Goal: Transaction & Acquisition: Book appointment/travel/reservation

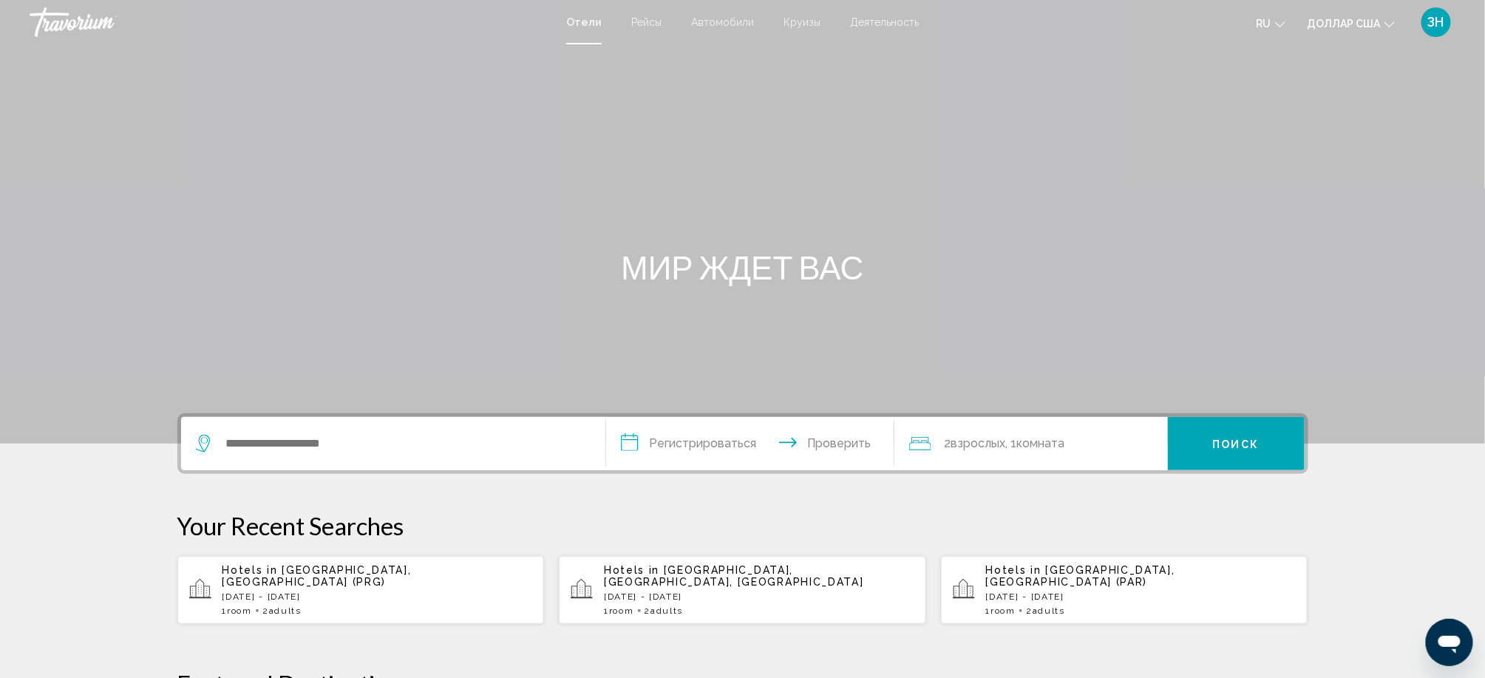
click at [814, 18] on div "Отели Рейсы Автомобили Круизы Деятельность [PERSON_NAME] Круизы Деятельность ru…" at bounding box center [742, 22] width 1485 height 31
click at [814, 23] on font "Круизы" at bounding box center [801, 22] width 37 height 12
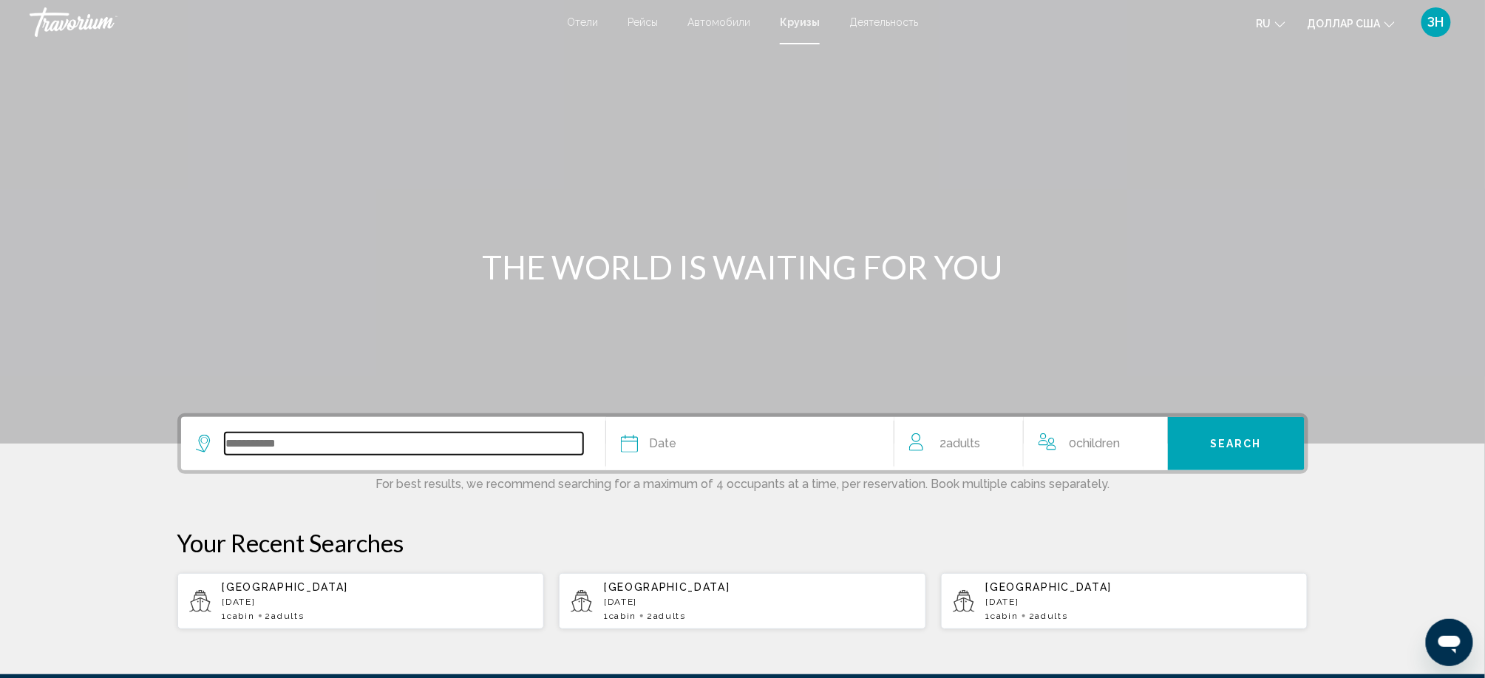
click at [225, 454] on input "Search widget" at bounding box center [404, 443] width 358 height 22
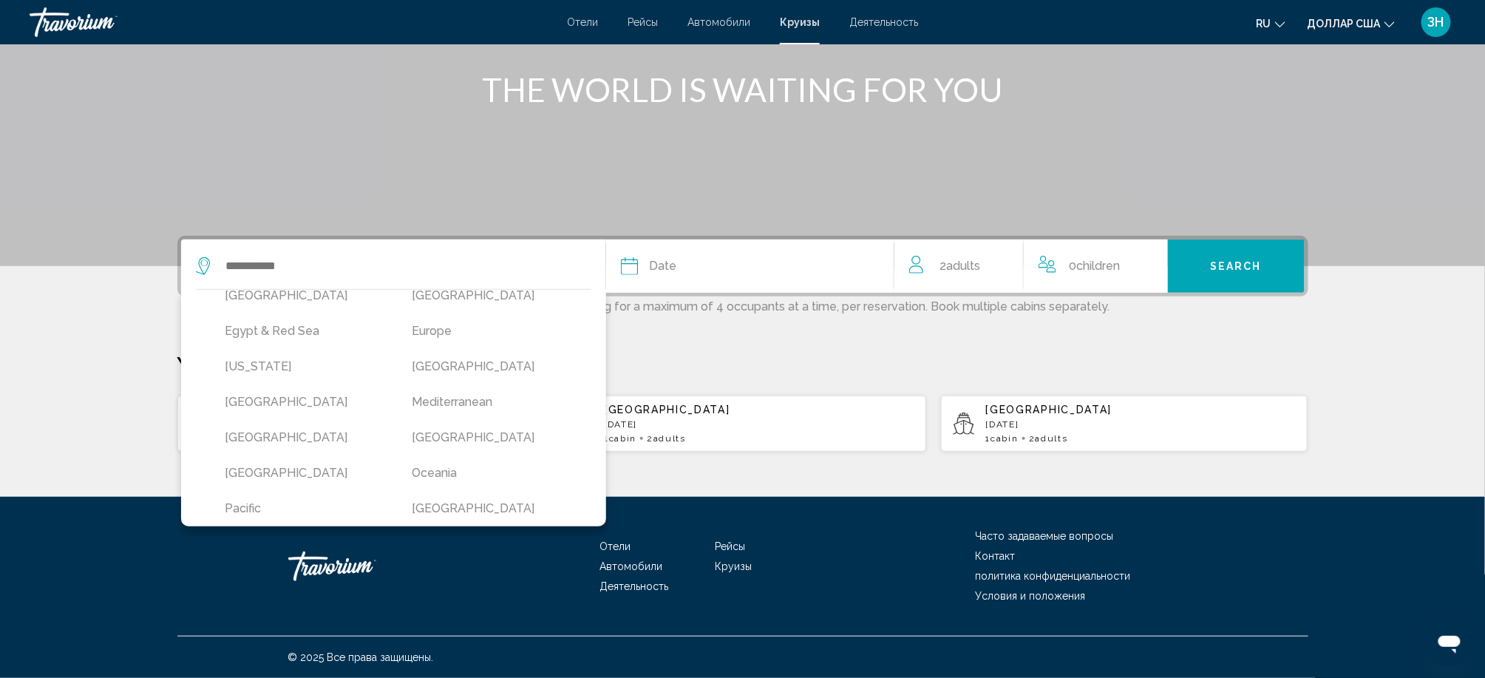
scroll to position [276, 0]
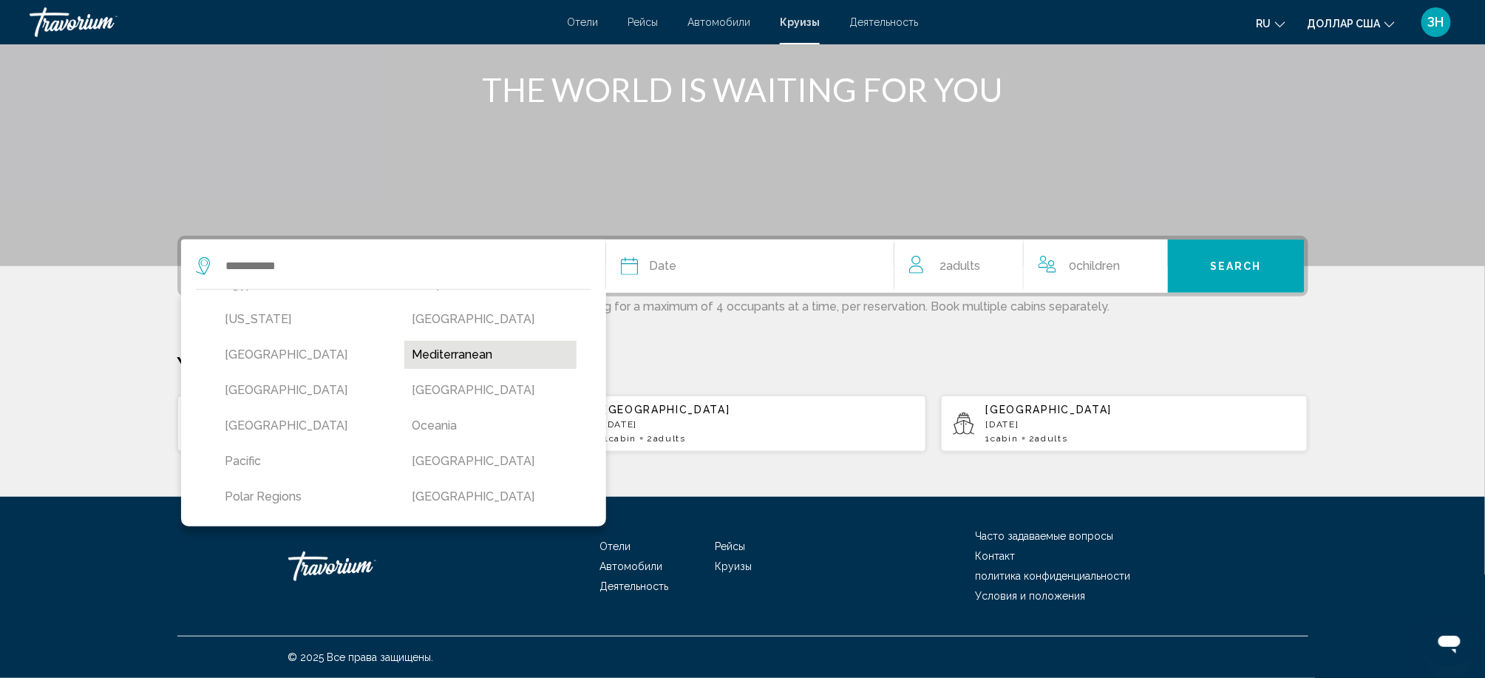
click at [404, 344] on button "Mediterranean" at bounding box center [490, 355] width 172 height 28
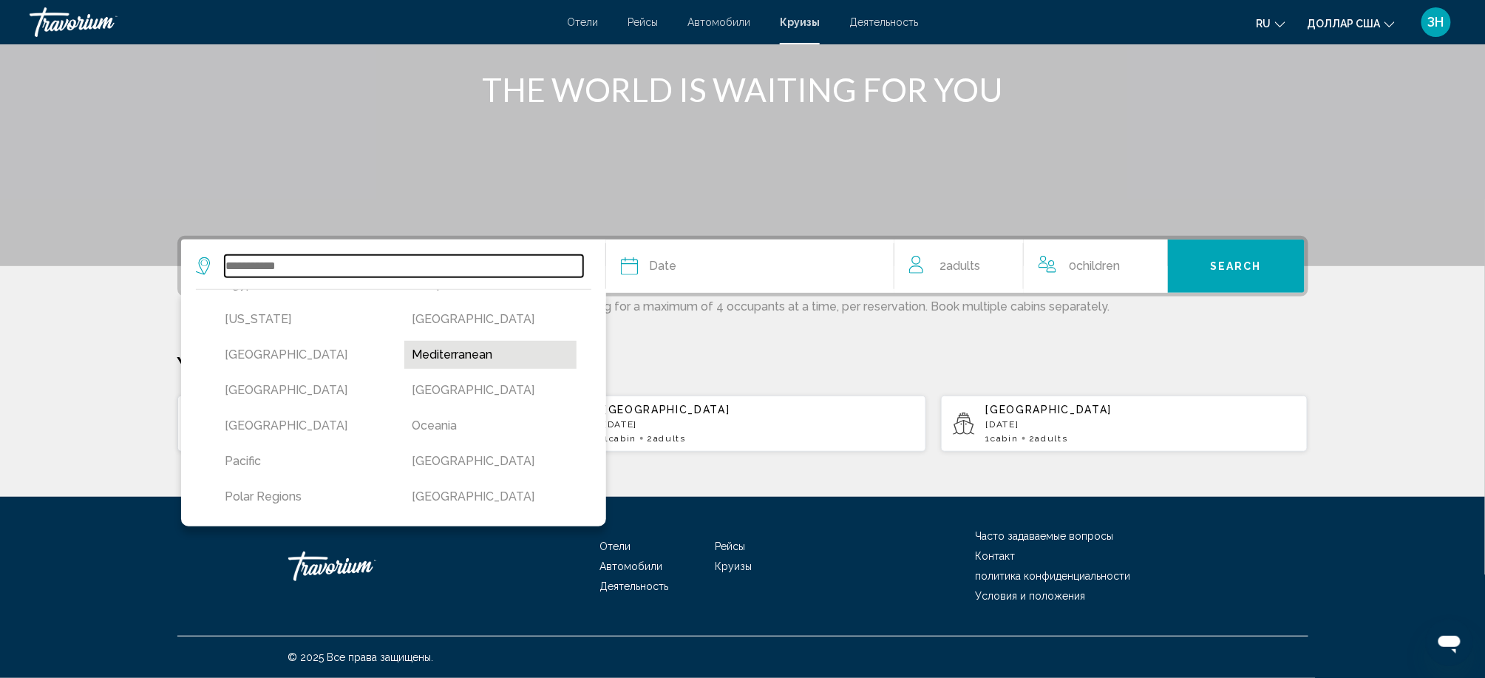
type input "**********"
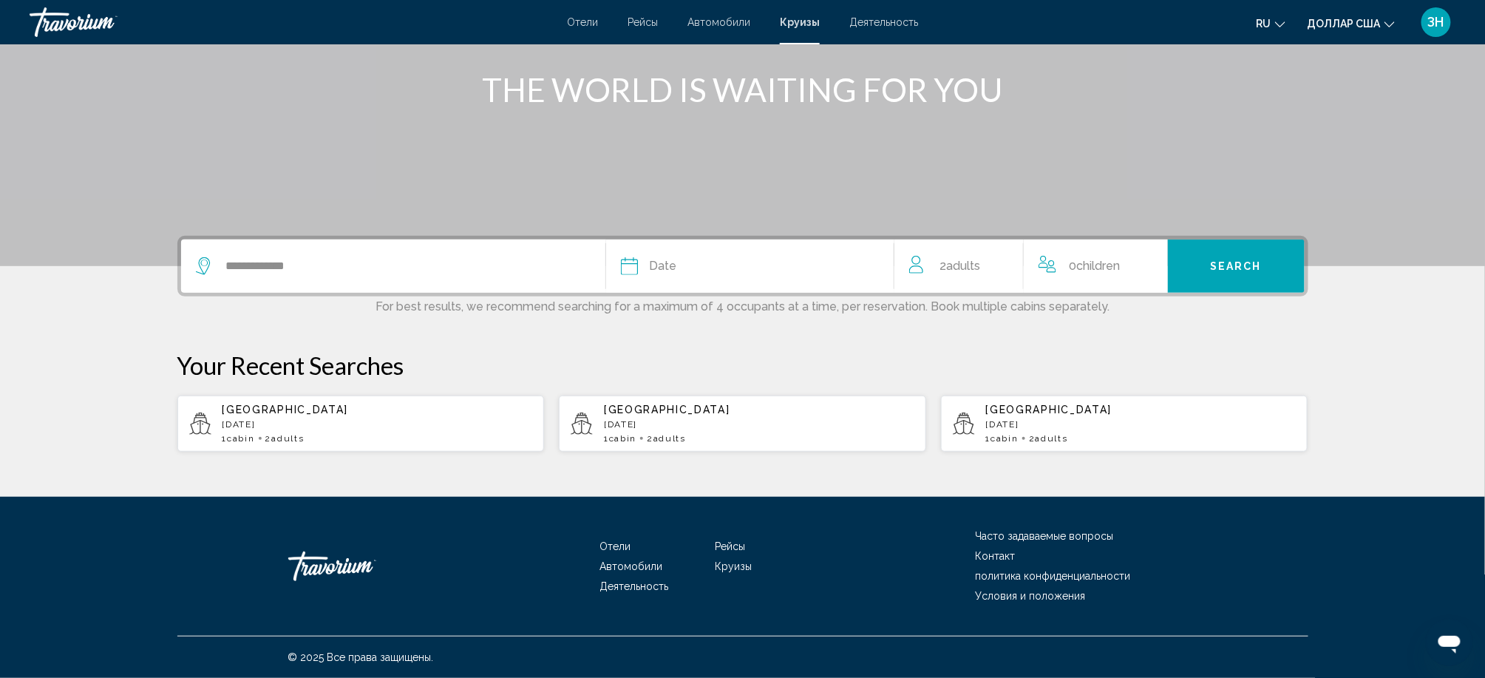
click at [621, 256] on div "Date" at bounding box center [750, 266] width 258 height 21
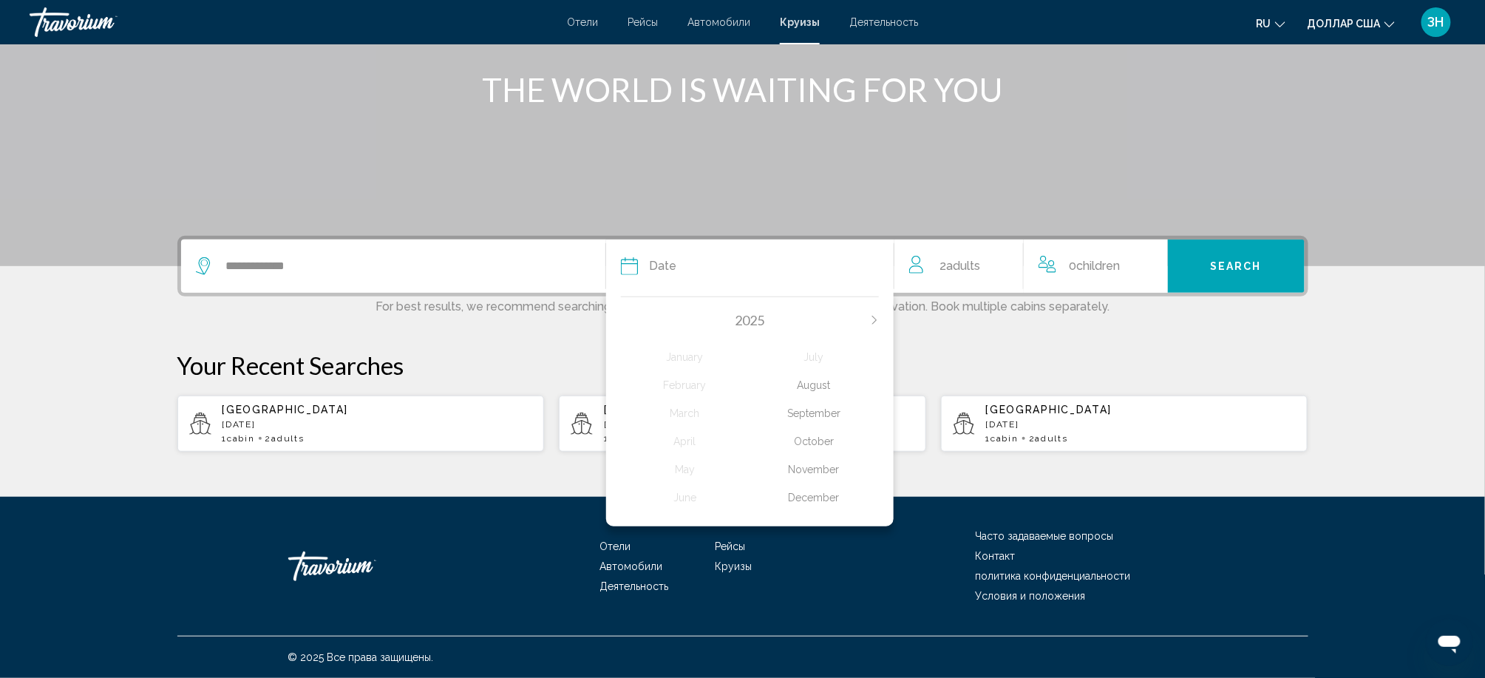
click at [828, 428] on div "October" at bounding box center [813, 441] width 129 height 27
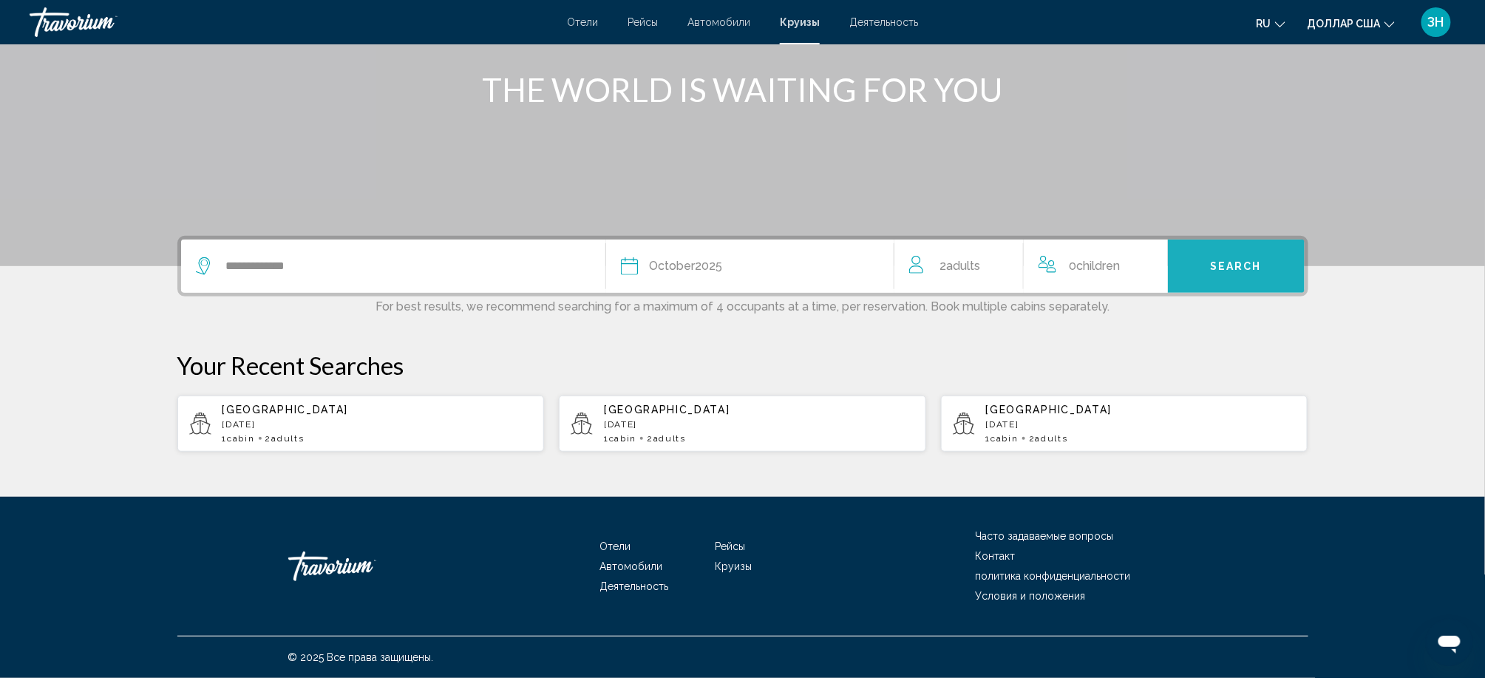
click at [1261, 261] on span "Search" at bounding box center [1236, 267] width 52 height 12
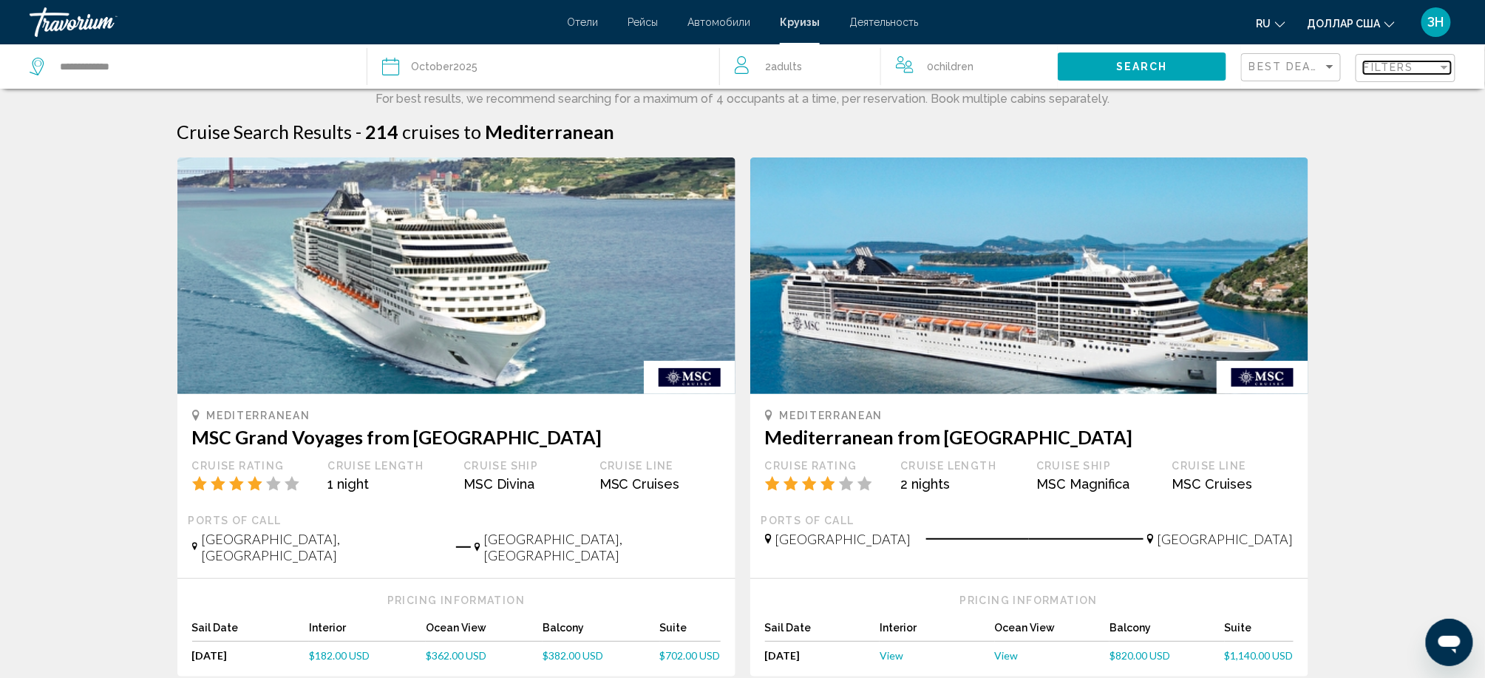
click at [1372, 73] on span "Filters" at bounding box center [1388, 67] width 50 height 12
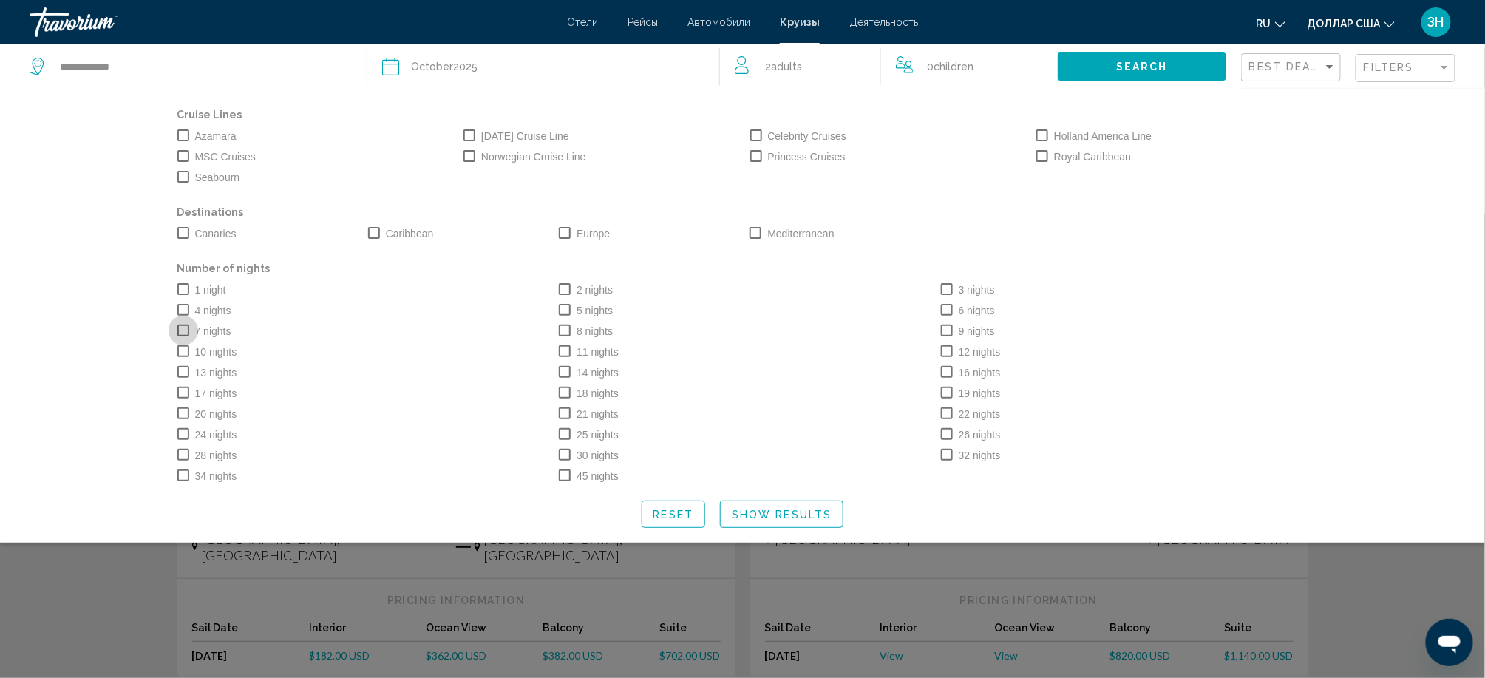
click at [177, 336] on span "Search widget" at bounding box center [183, 330] width 12 height 12
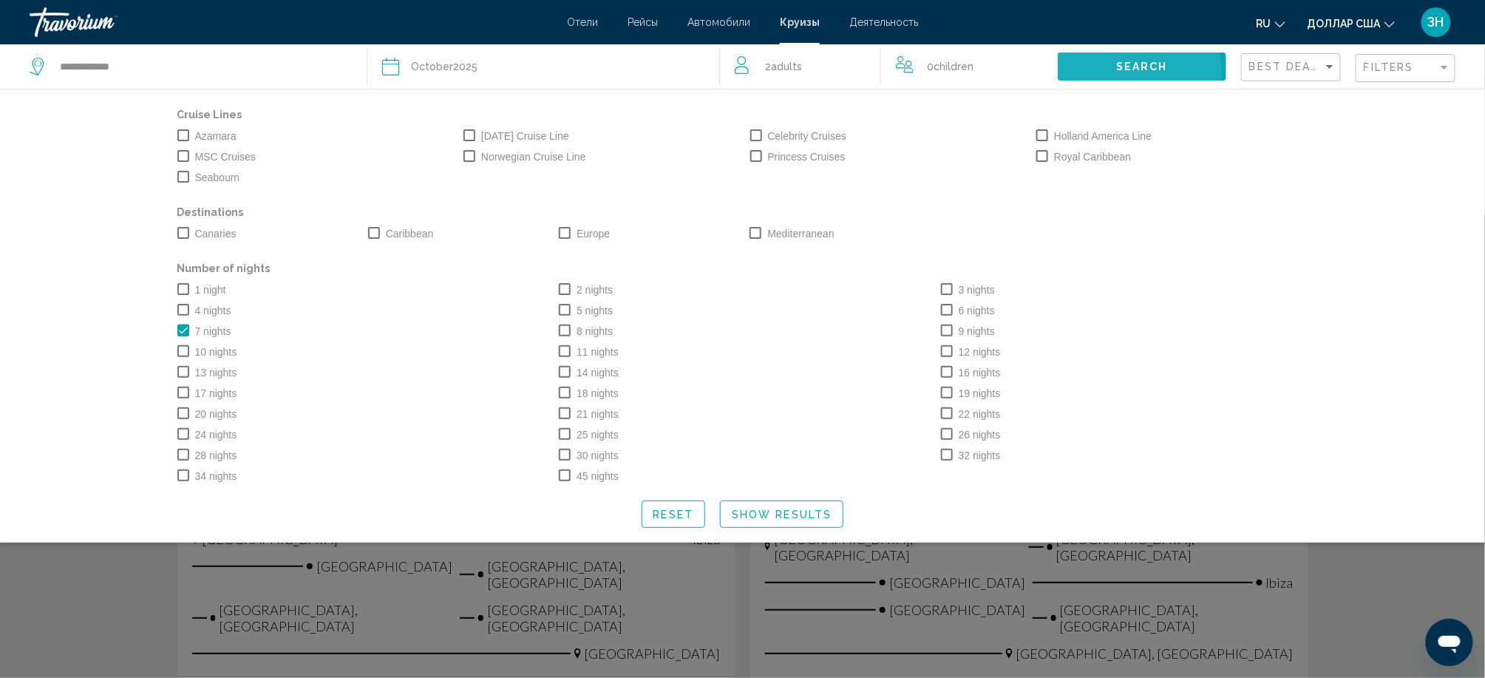
click at [1116, 73] on span "Search" at bounding box center [1142, 67] width 52 height 12
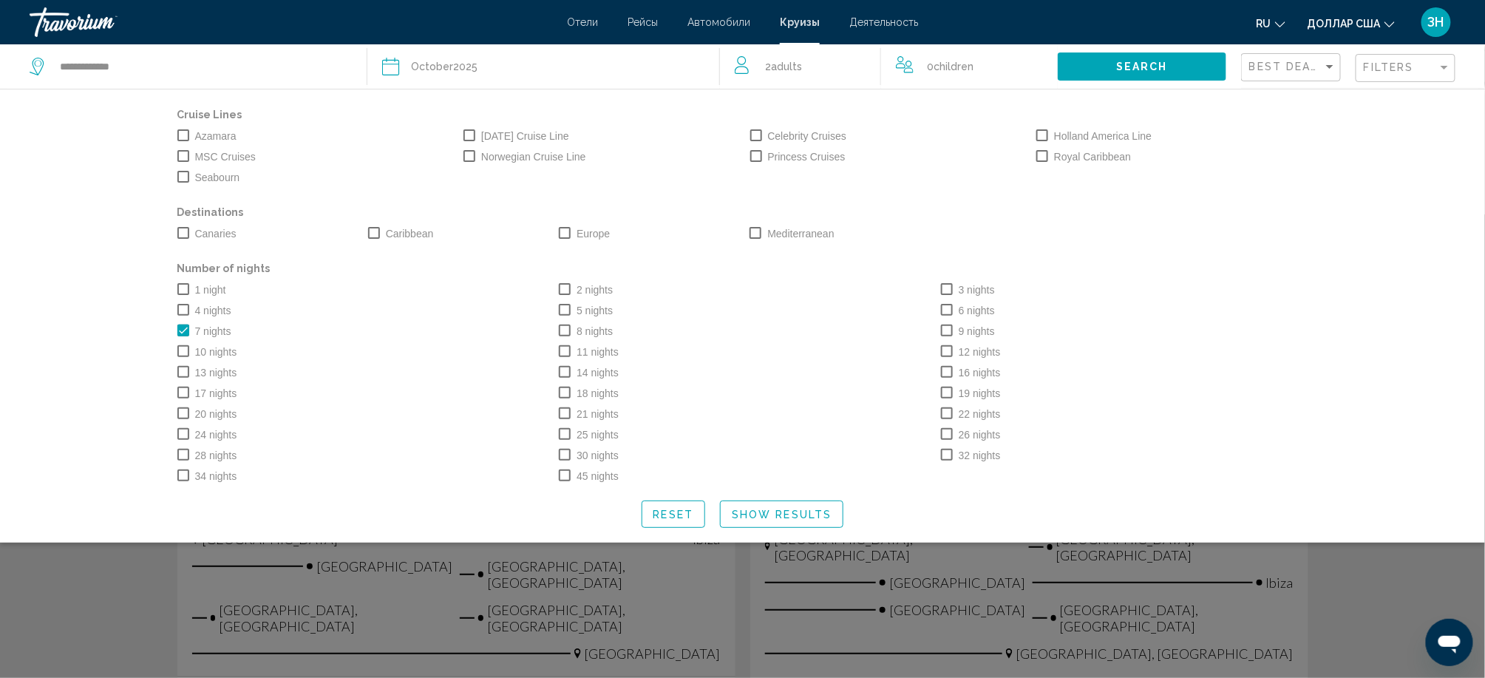
click at [1067, 72] on button "Search" at bounding box center [1142, 65] width 168 height 27
click at [742, 520] on span "Show Results" at bounding box center [782, 514] width 100 height 12
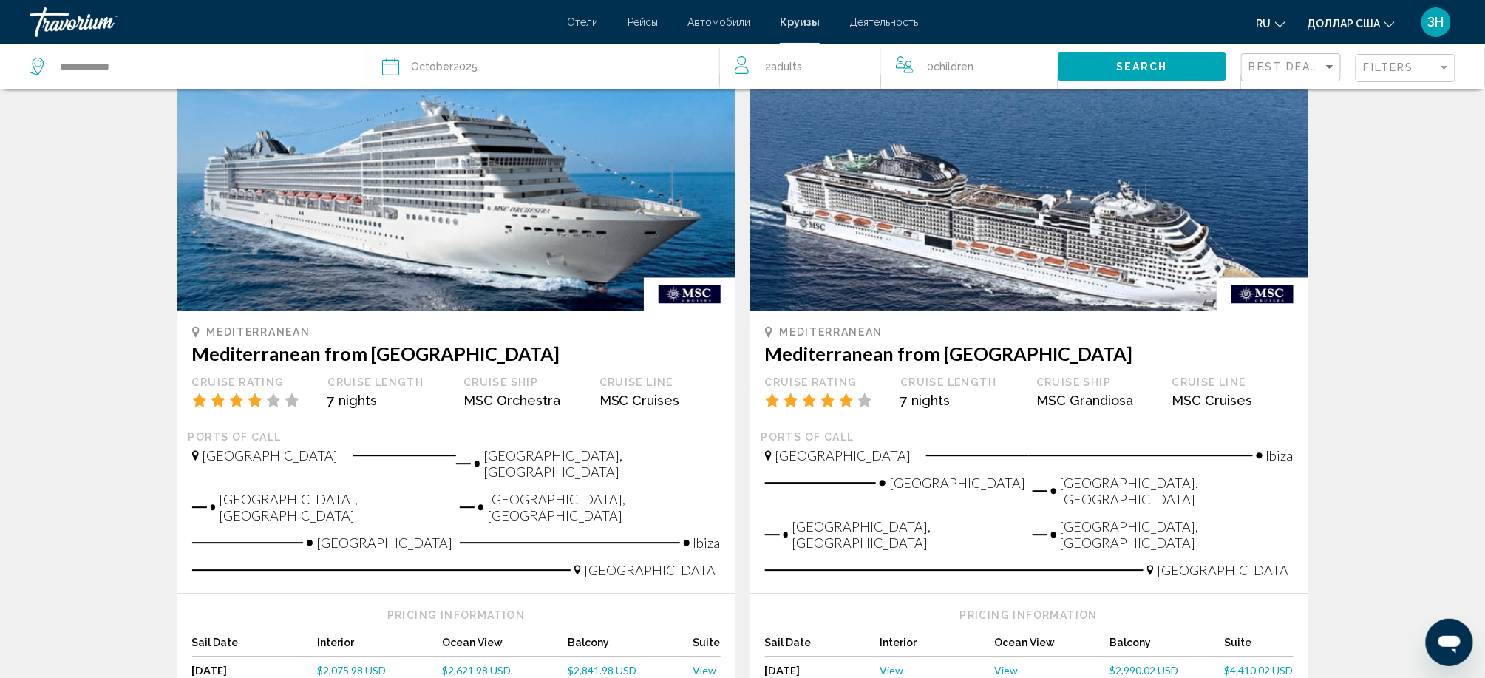
scroll to position [1576, 0]
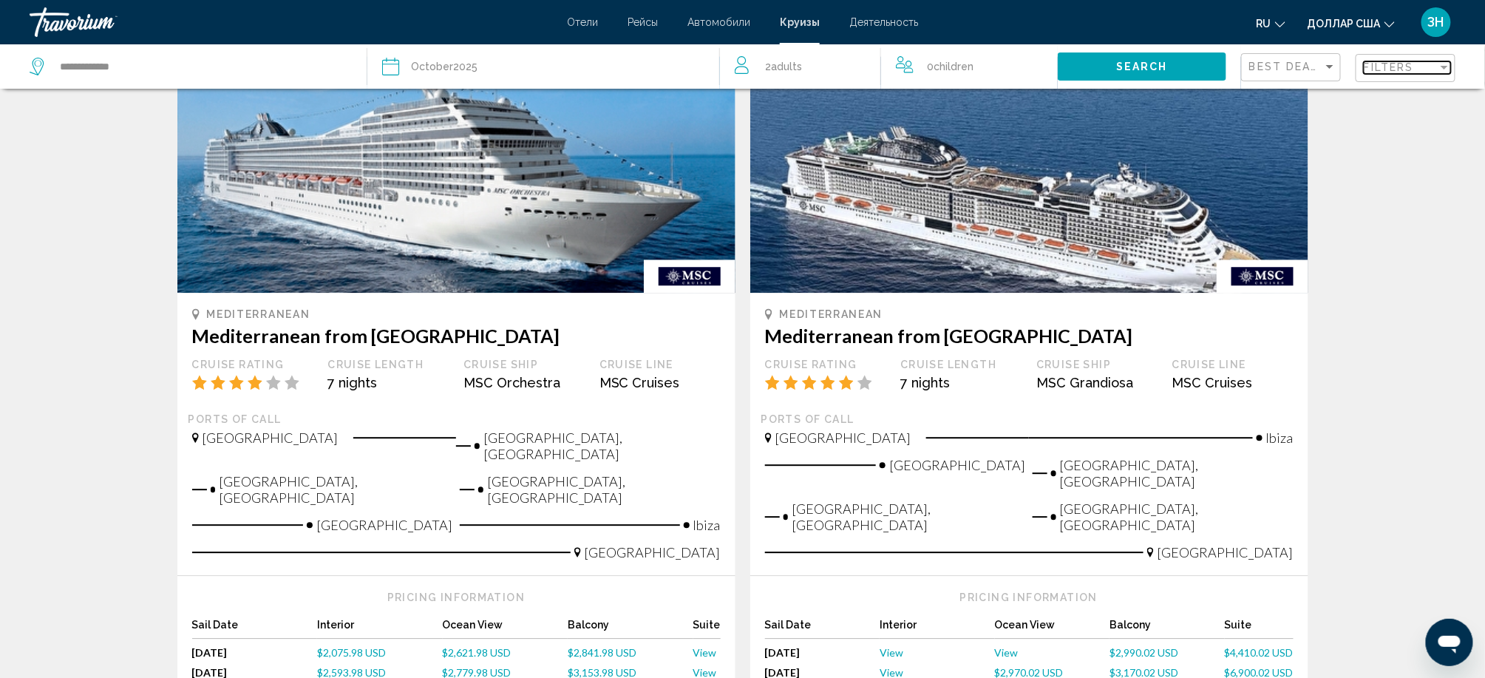
click at [1419, 73] on div "Filters" at bounding box center [1400, 67] width 74 height 12
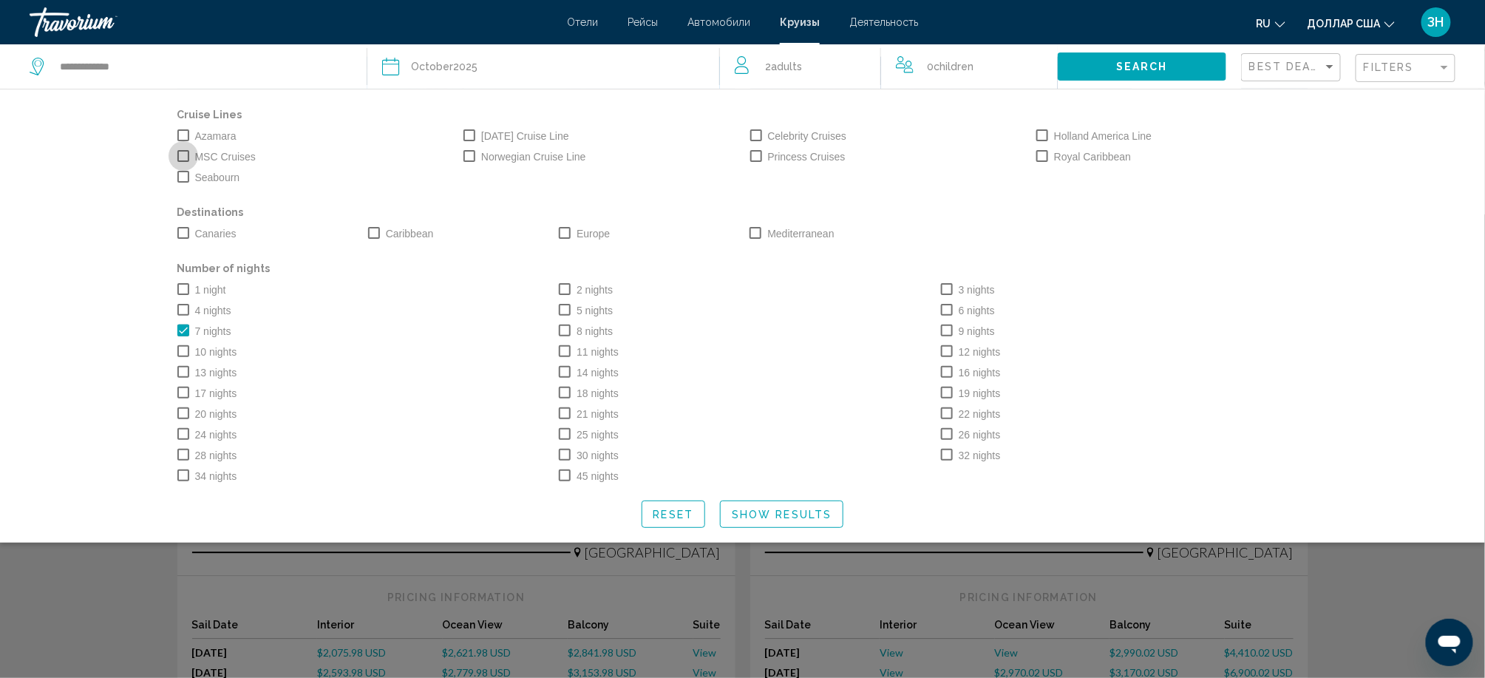
click at [177, 162] on span "Search widget" at bounding box center [183, 156] width 12 height 12
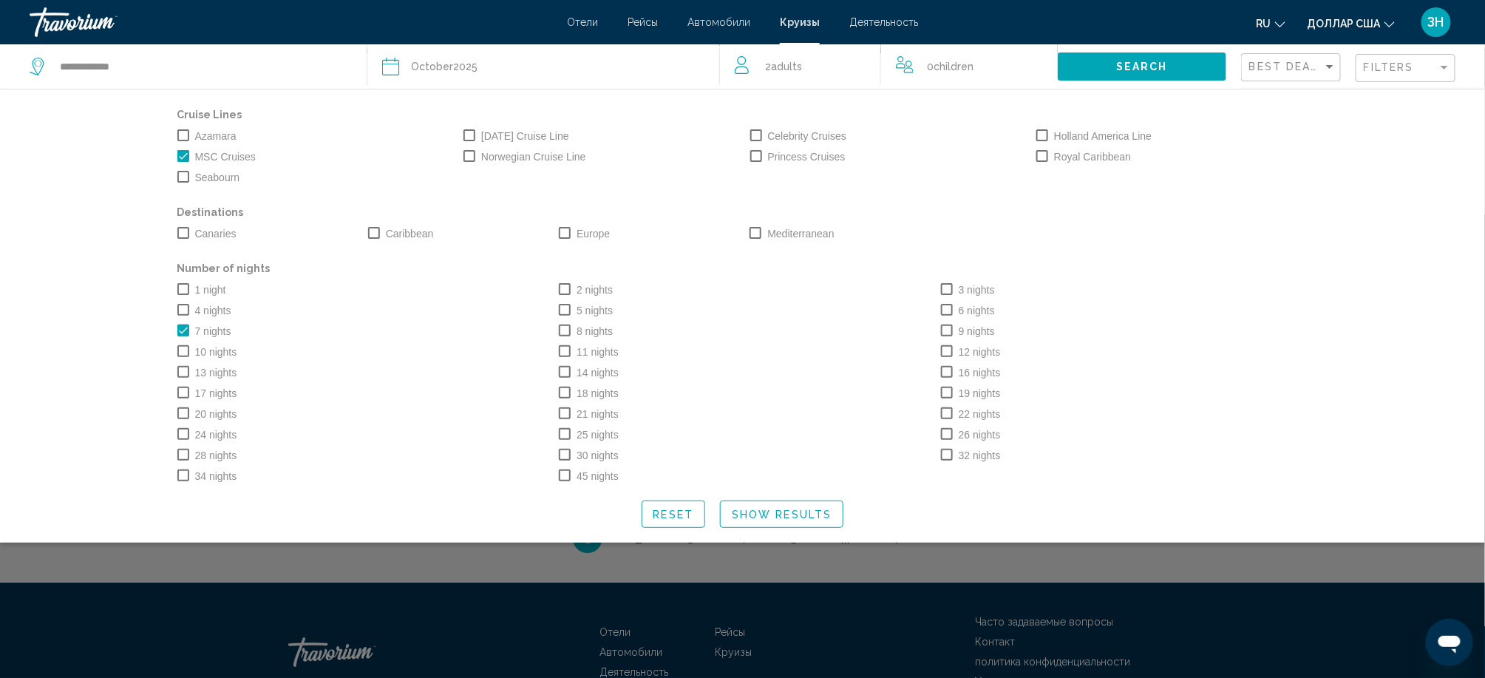
scroll to position [1872, 0]
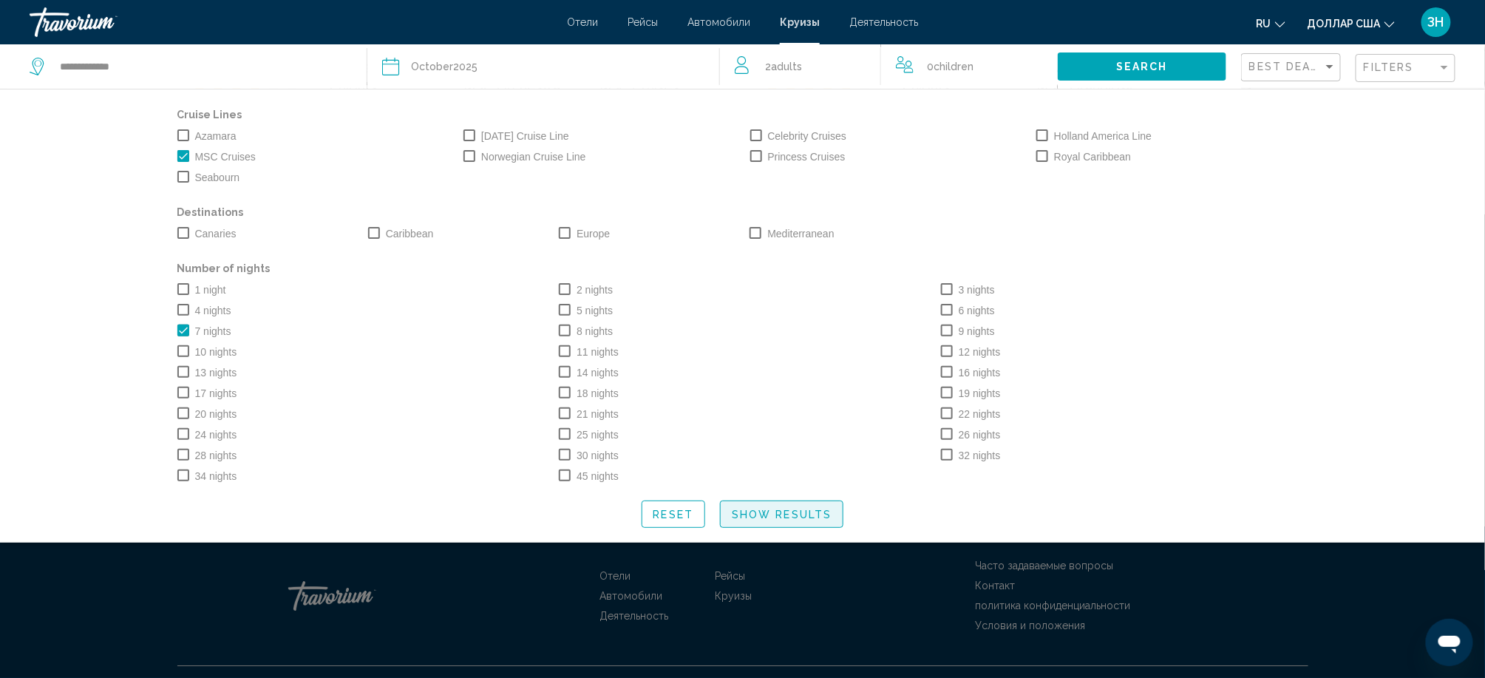
click at [771, 520] on span "Show Results" at bounding box center [782, 514] width 100 height 12
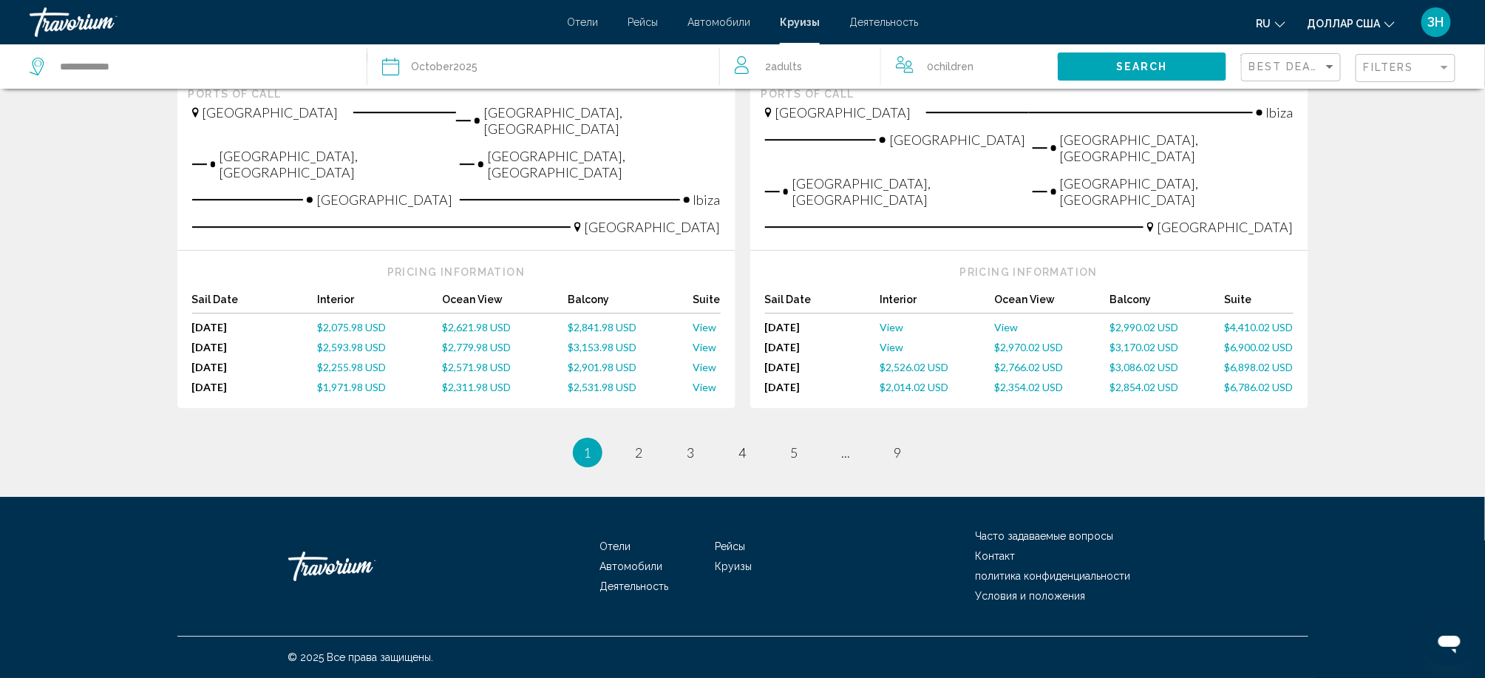
scroll to position [2365, 0]
click at [636, 444] on span "2" at bounding box center [639, 452] width 7 height 16
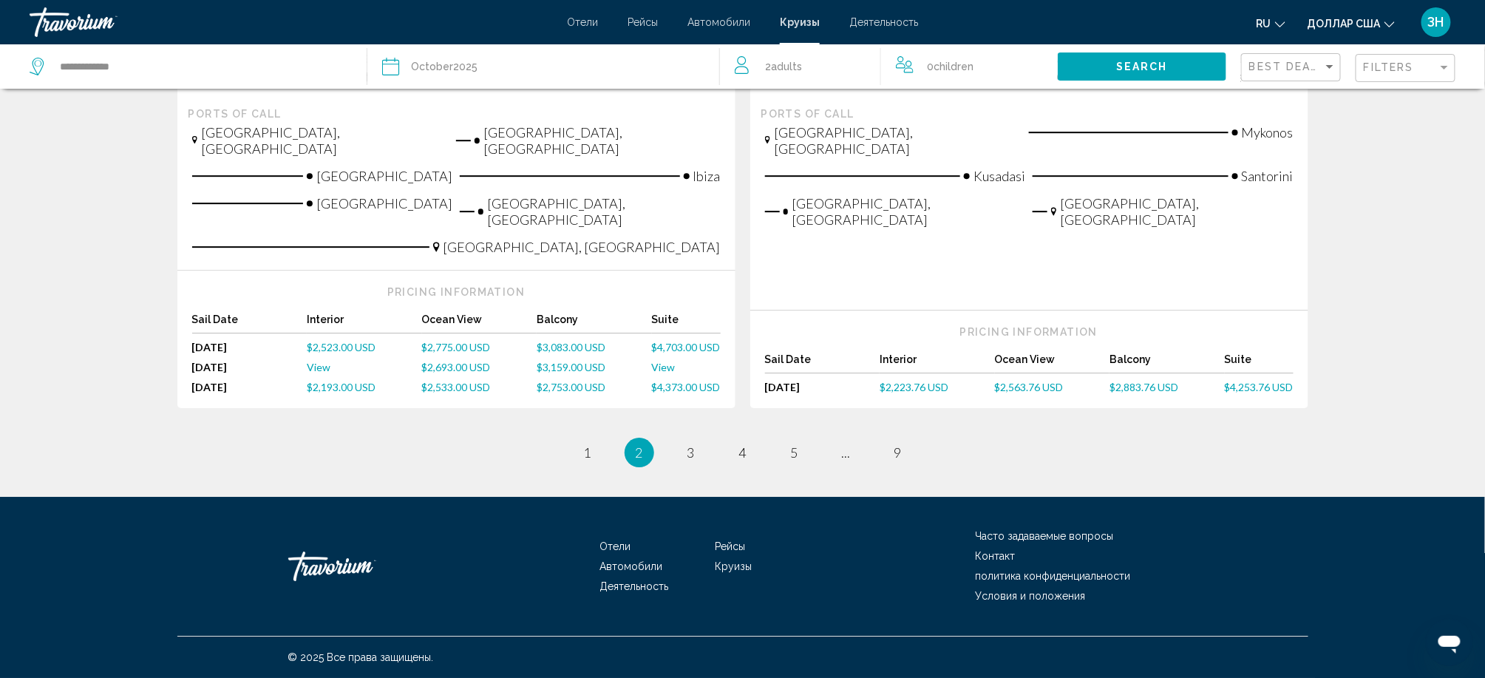
scroll to position [2266, 0]
click at [584, 450] on span "1" at bounding box center [587, 452] width 7 height 16
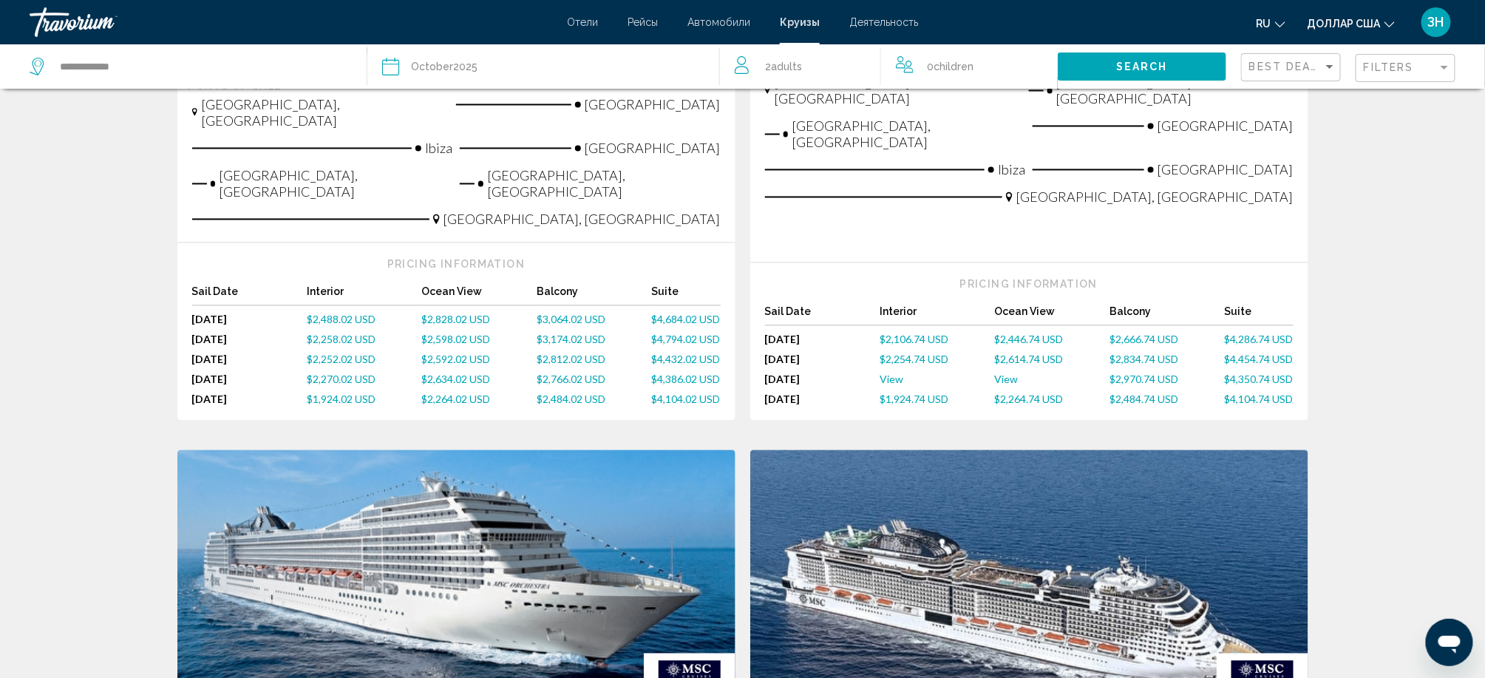
scroll to position [1281, 0]
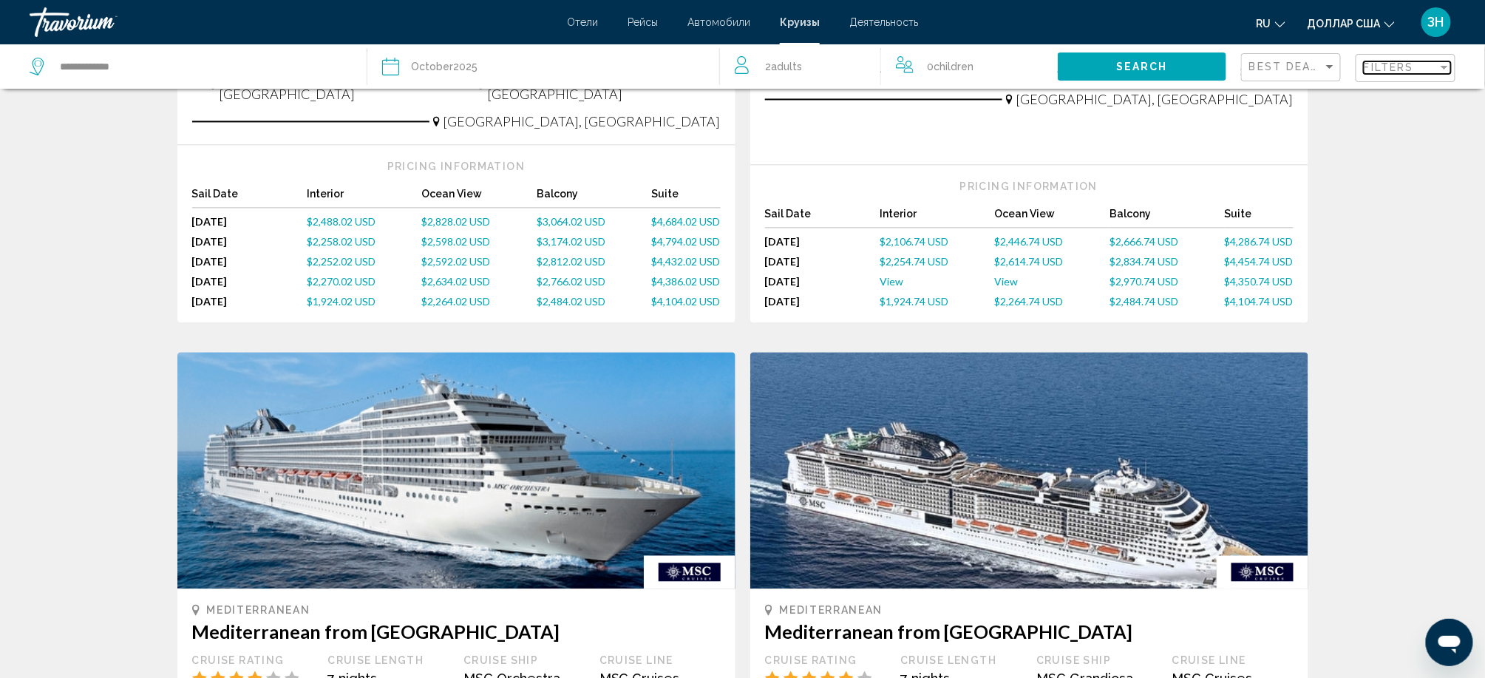
click at [1363, 73] on span "Filters" at bounding box center [1388, 67] width 50 height 12
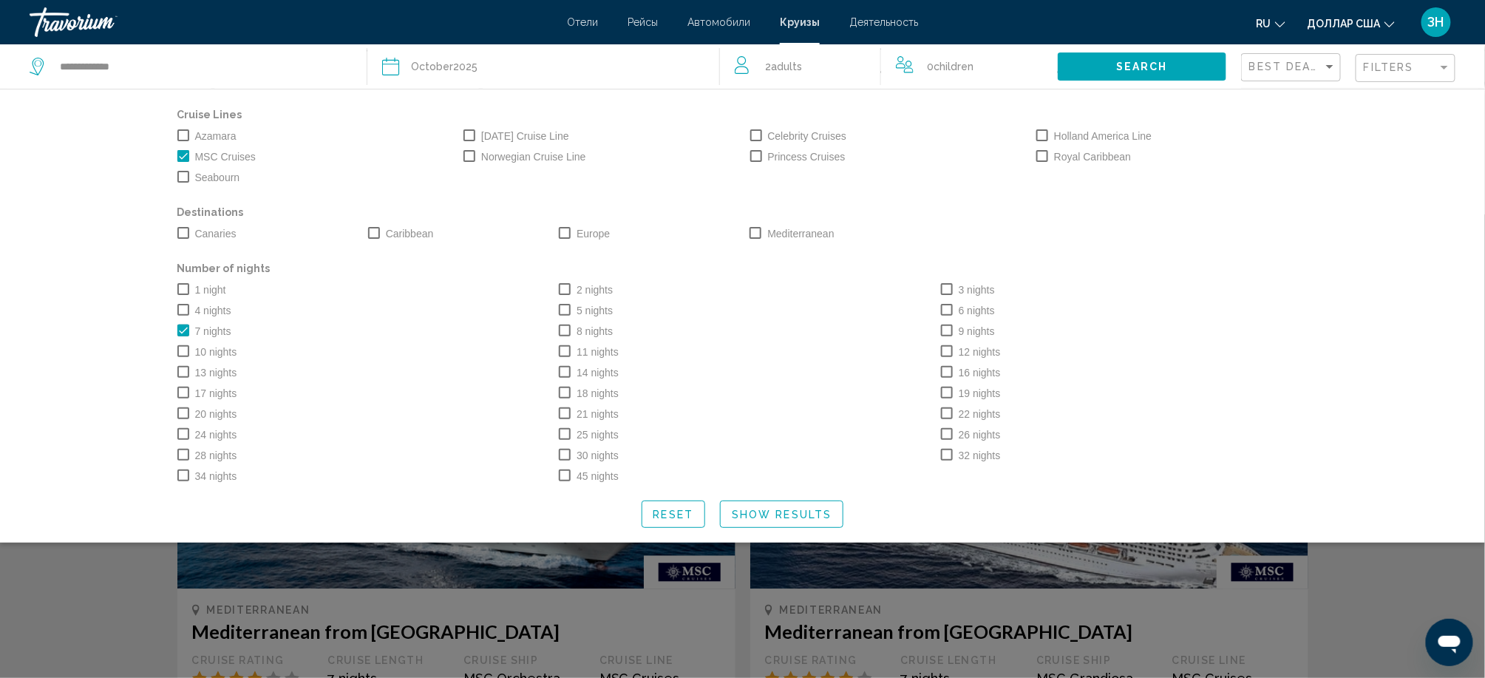
click at [559, 357] on span "Search widget" at bounding box center [565, 351] width 12 height 12
click at [177, 336] on span "Search widget" at bounding box center [183, 330] width 12 height 12
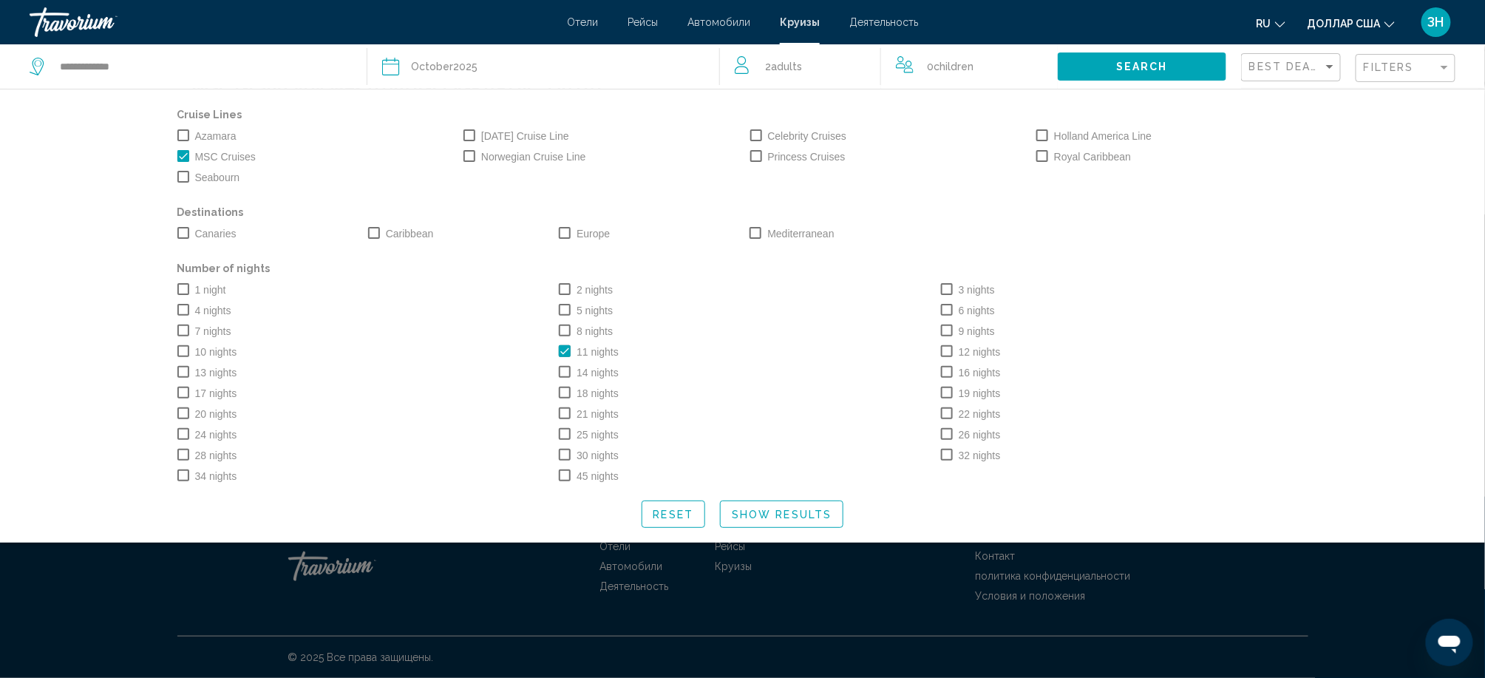
scroll to position [44, 0]
click at [782, 520] on span "Show Results" at bounding box center [782, 514] width 100 height 12
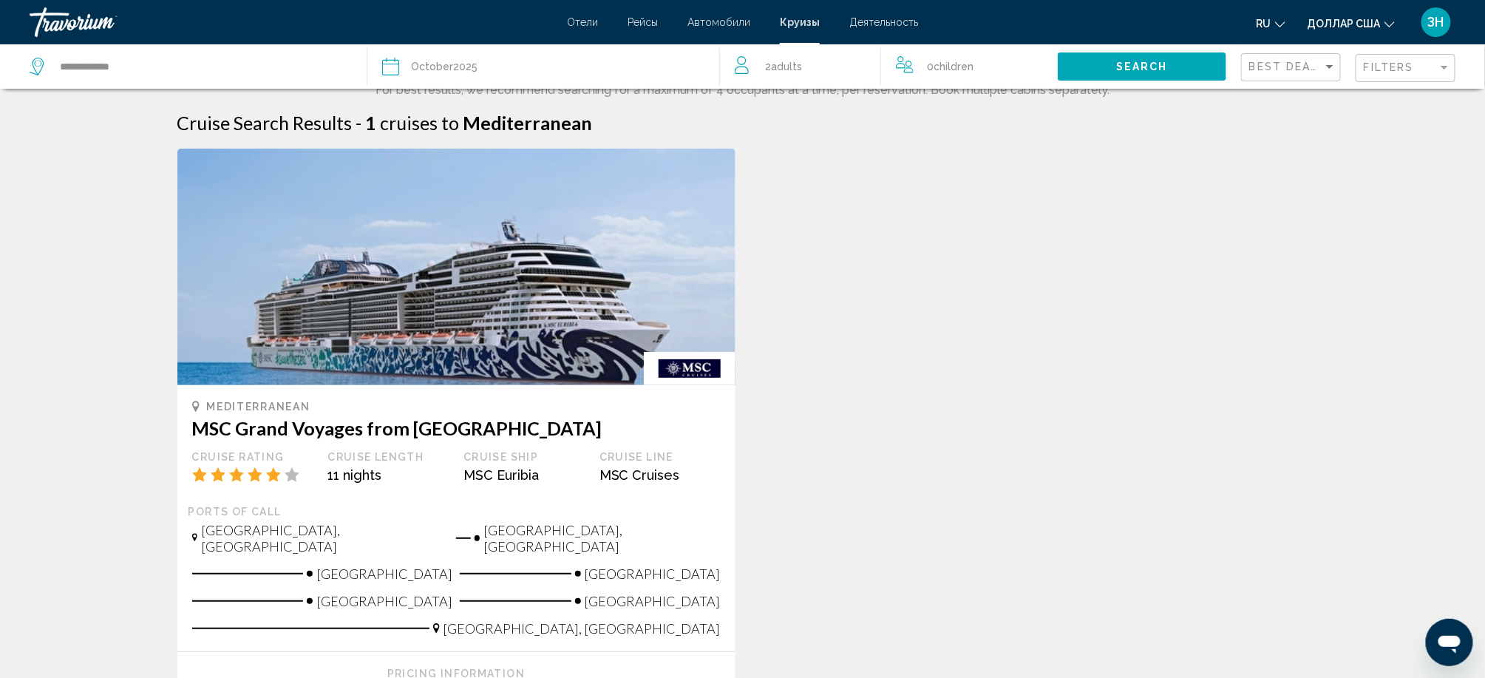
scroll to position [0, 0]
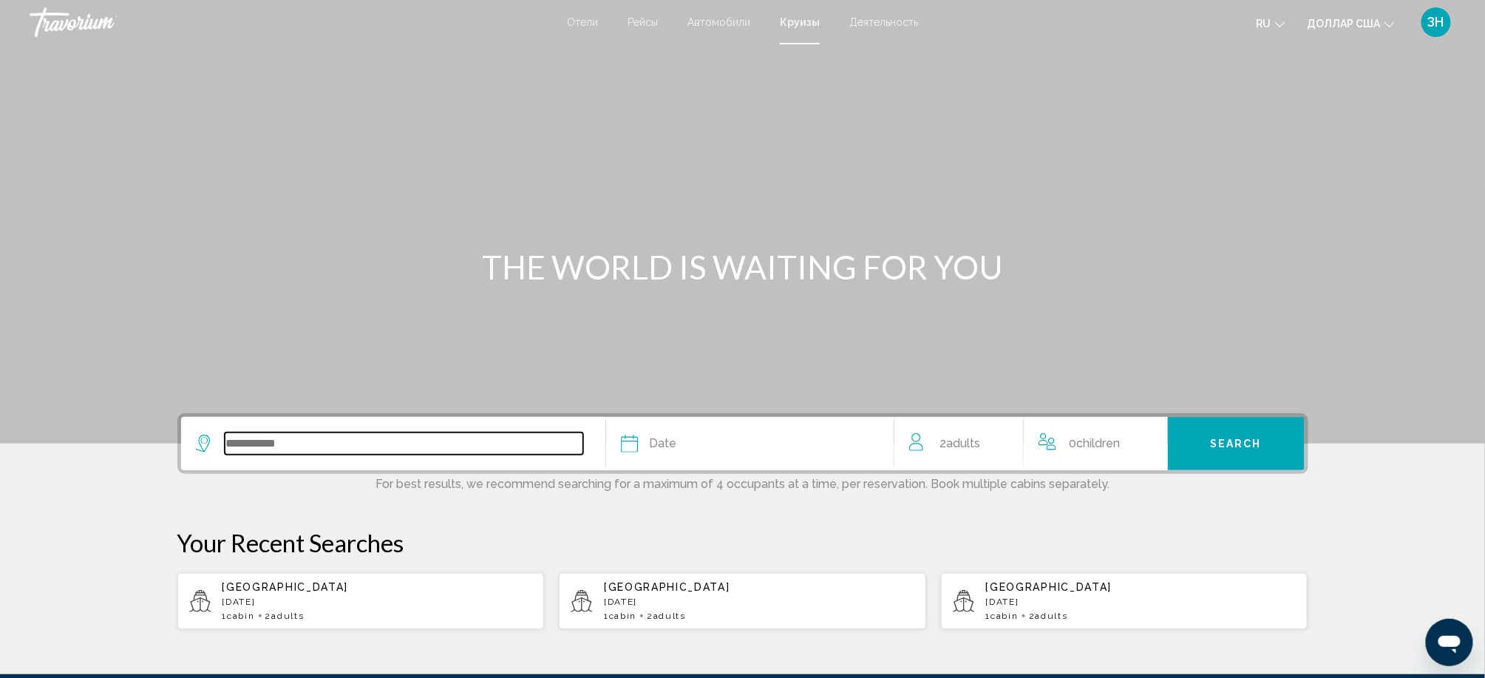
click at [225, 454] on input "Search widget" at bounding box center [404, 443] width 358 height 22
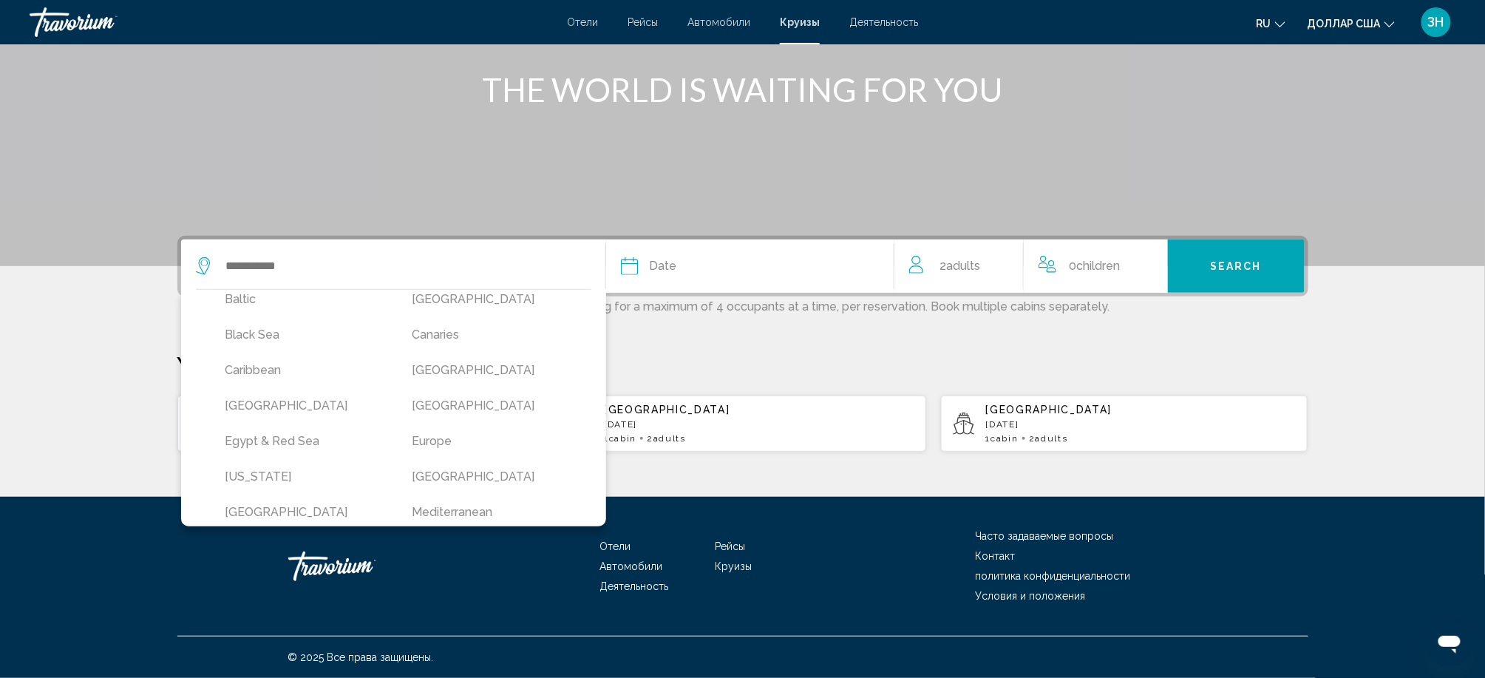
scroll to position [157, 0]
click at [404, 388] on button "Europe" at bounding box center [490, 402] width 172 height 28
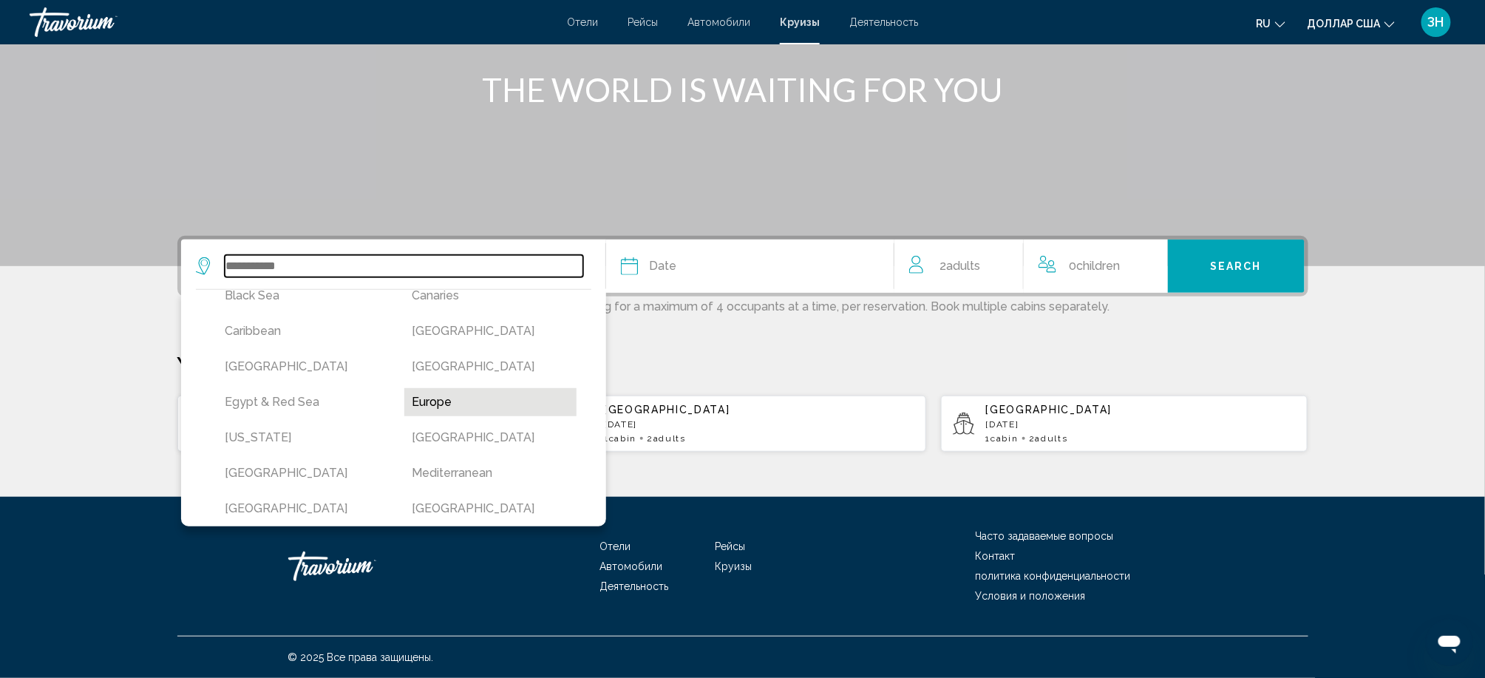
type input "******"
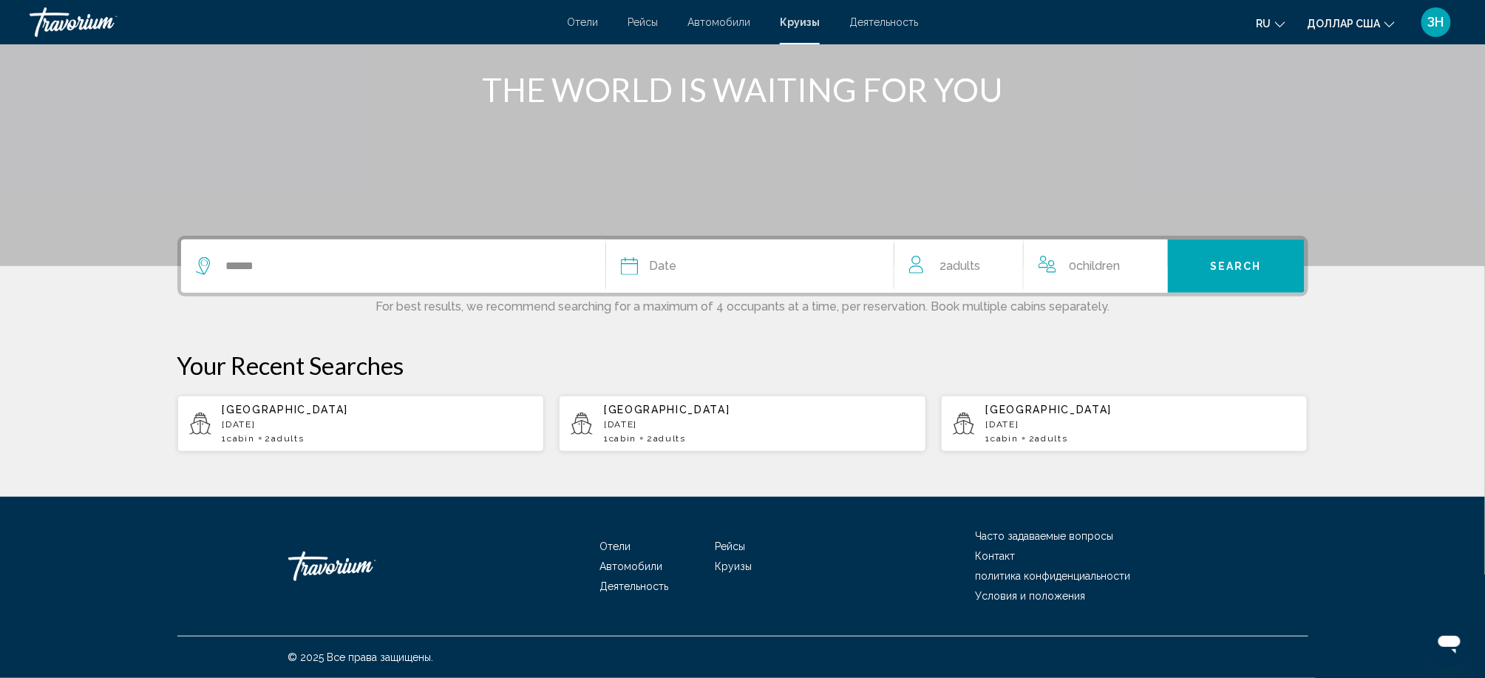
click at [621, 257] on icon "Search widget" at bounding box center [630, 266] width 18 height 18
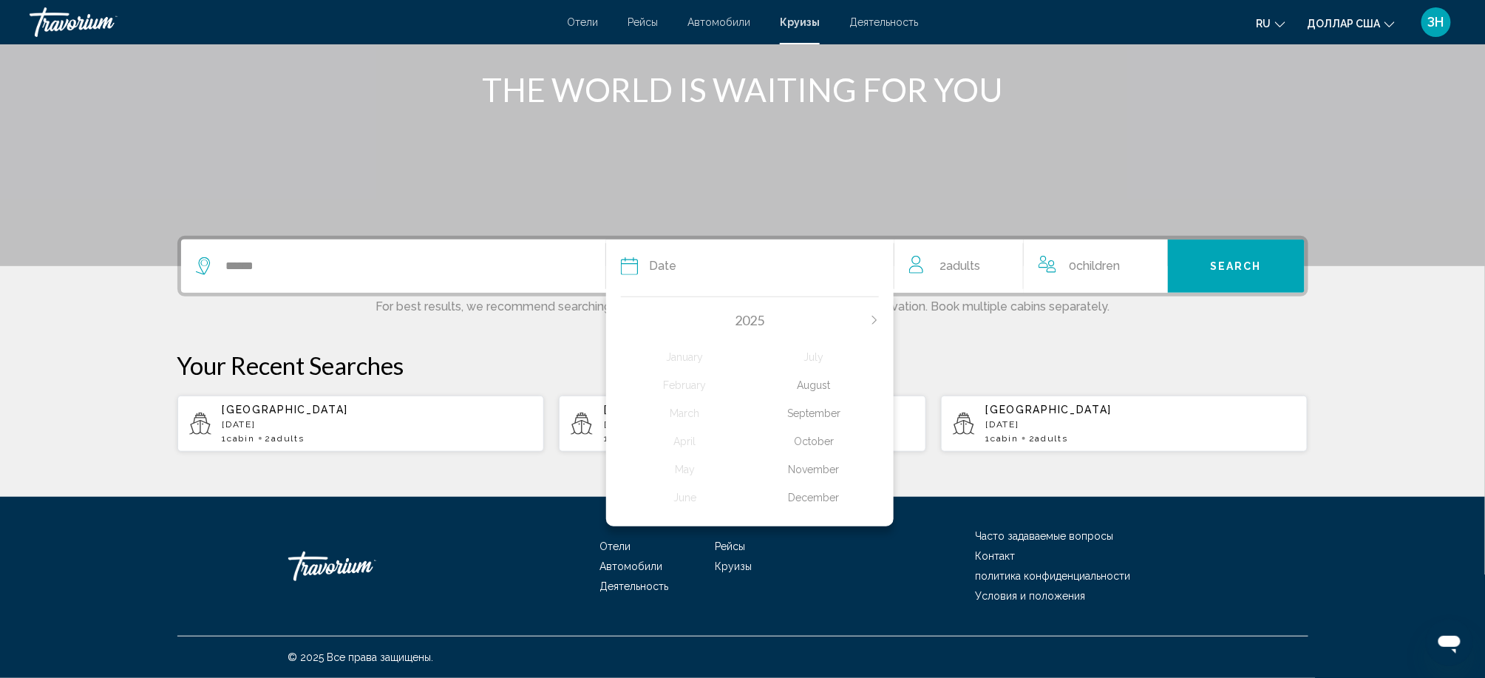
click at [831, 428] on div "October" at bounding box center [813, 441] width 129 height 27
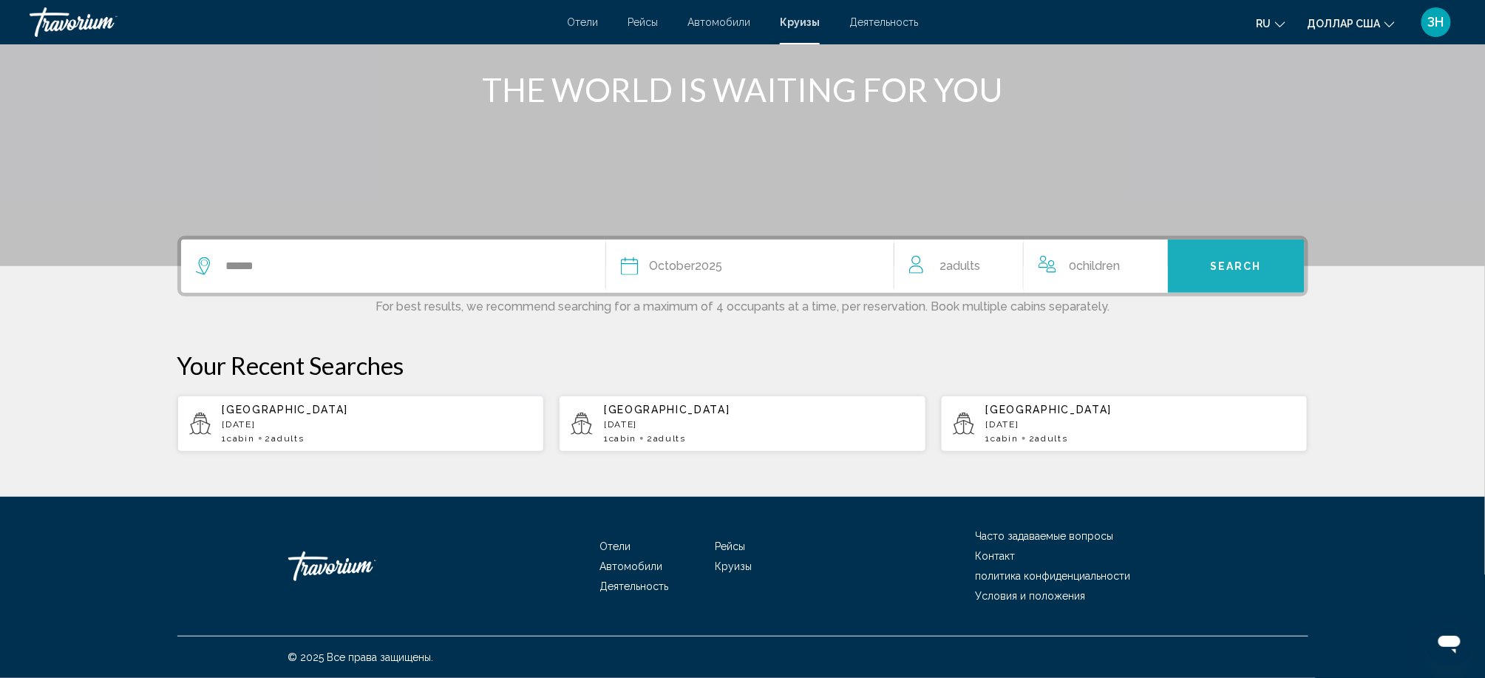
click at [1261, 261] on span "Search" at bounding box center [1236, 267] width 52 height 12
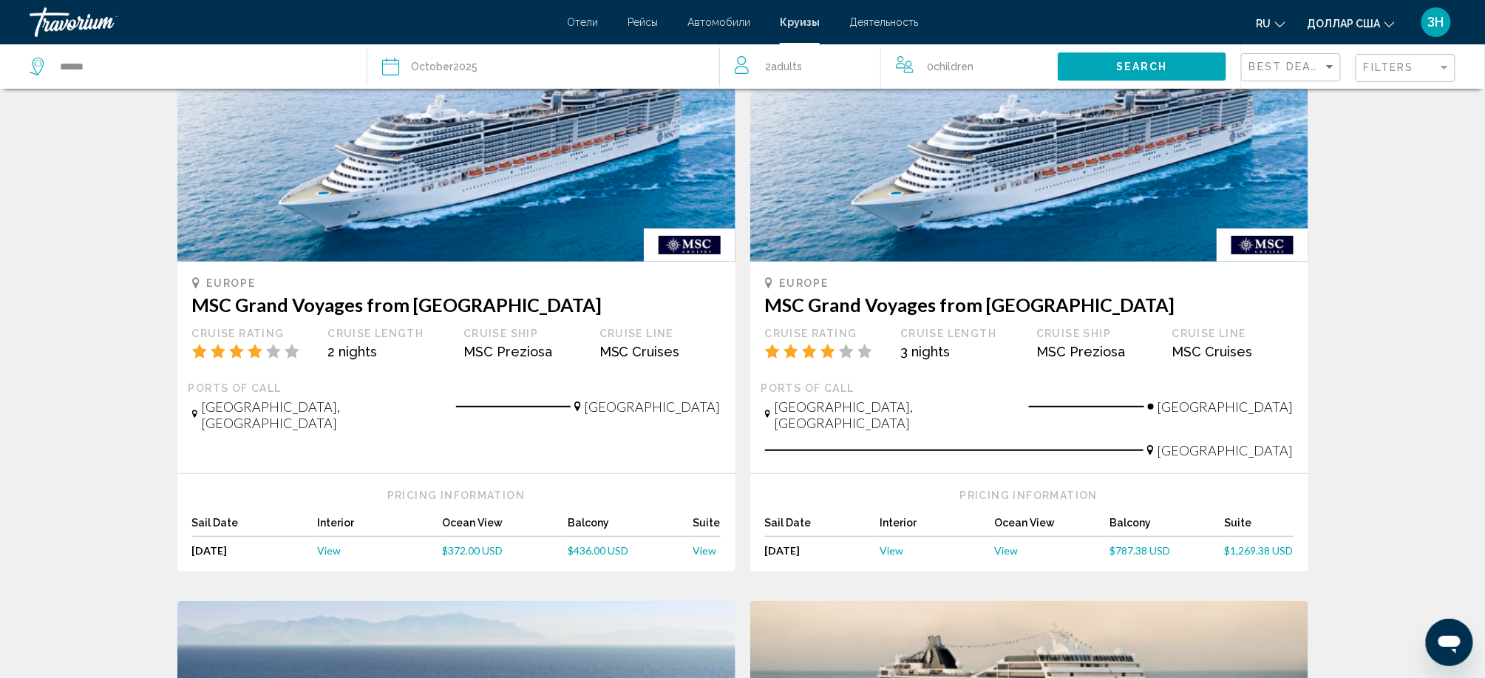
scroll to position [98, 0]
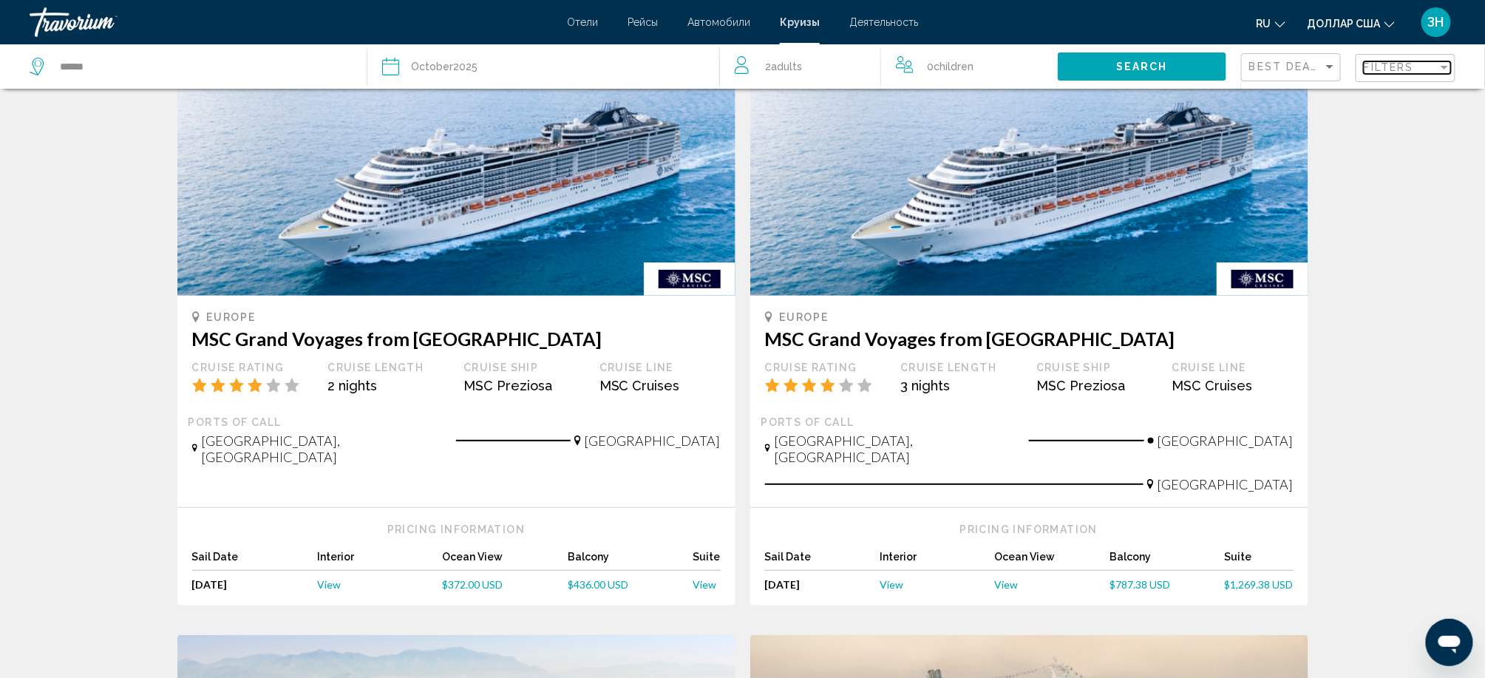
click at [1437, 73] on div "Filter" at bounding box center [1443, 67] width 13 height 12
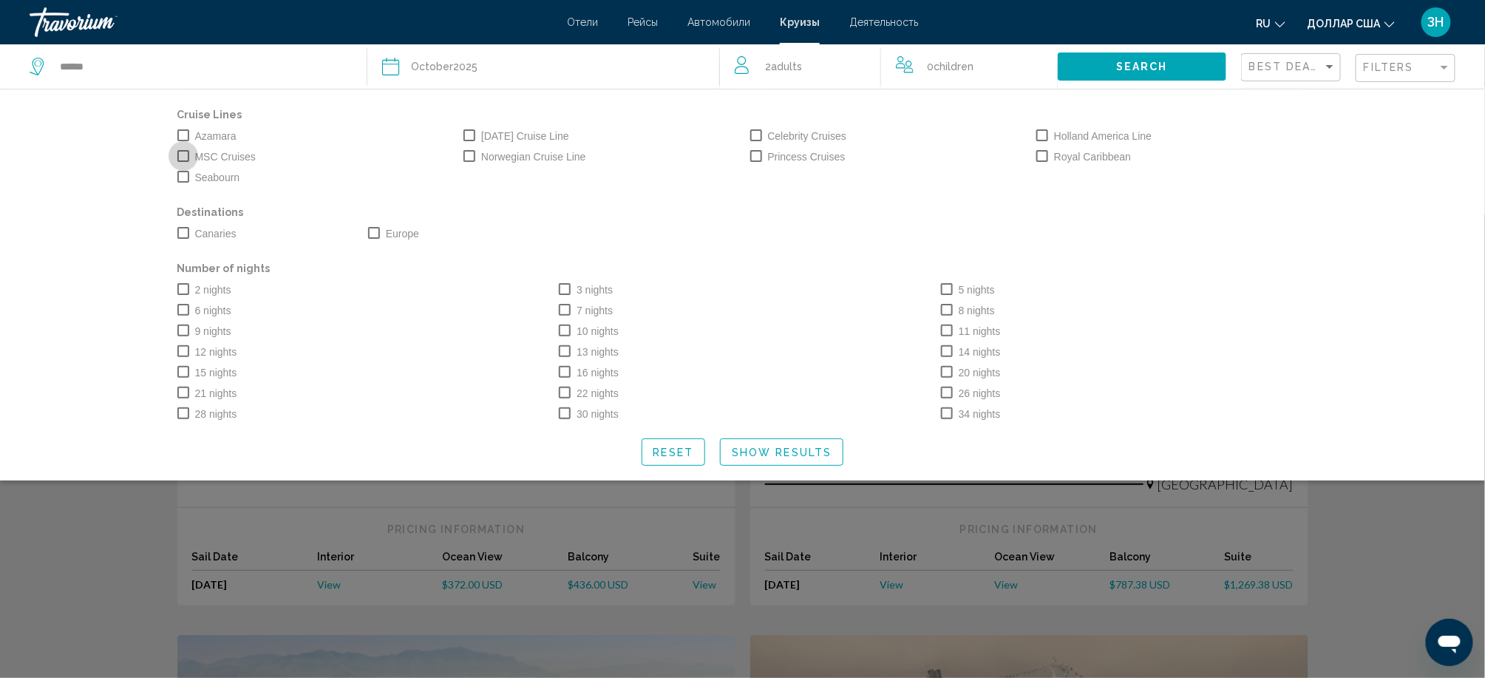
click at [177, 162] on span "Search widget" at bounding box center [183, 156] width 12 height 12
click at [953, 336] on span "Search widget" at bounding box center [947, 330] width 12 height 12
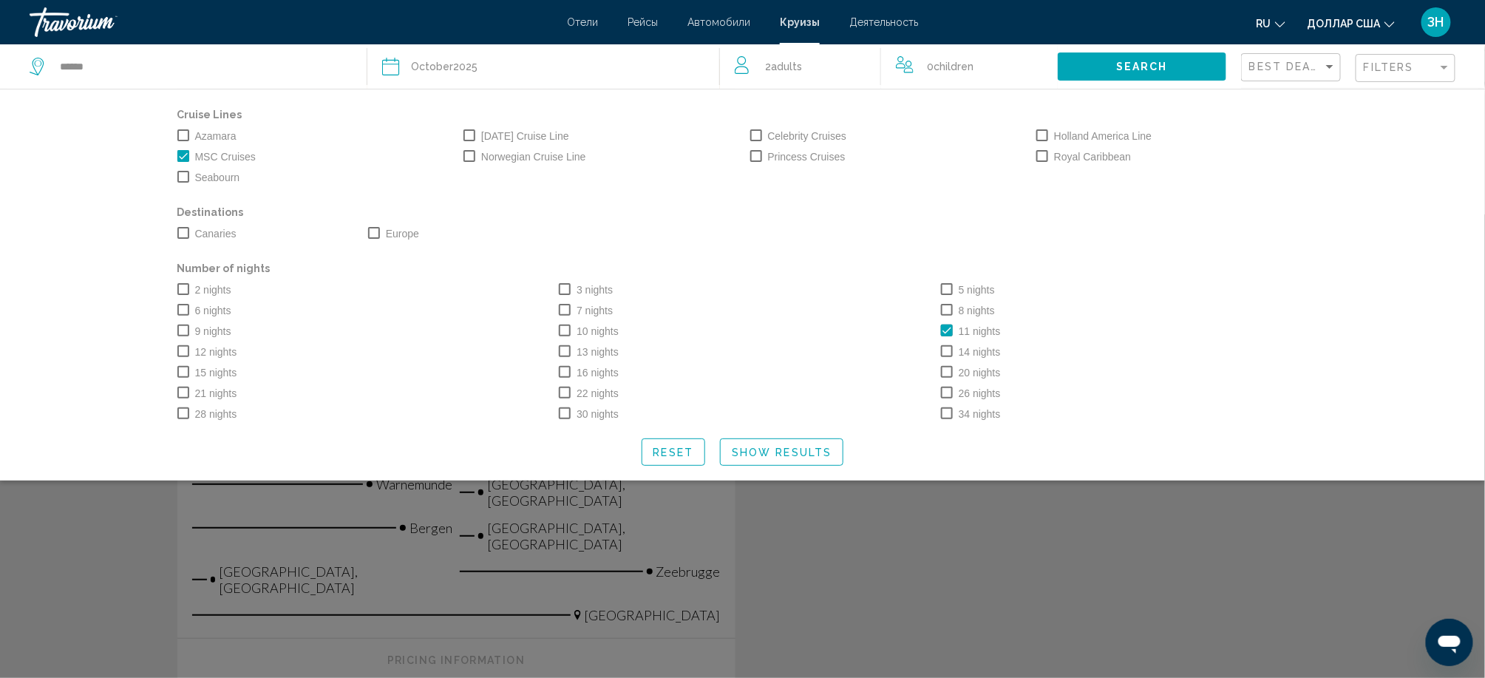
click at [814, 458] on span "Show Results" at bounding box center [782, 452] width 100 height 12
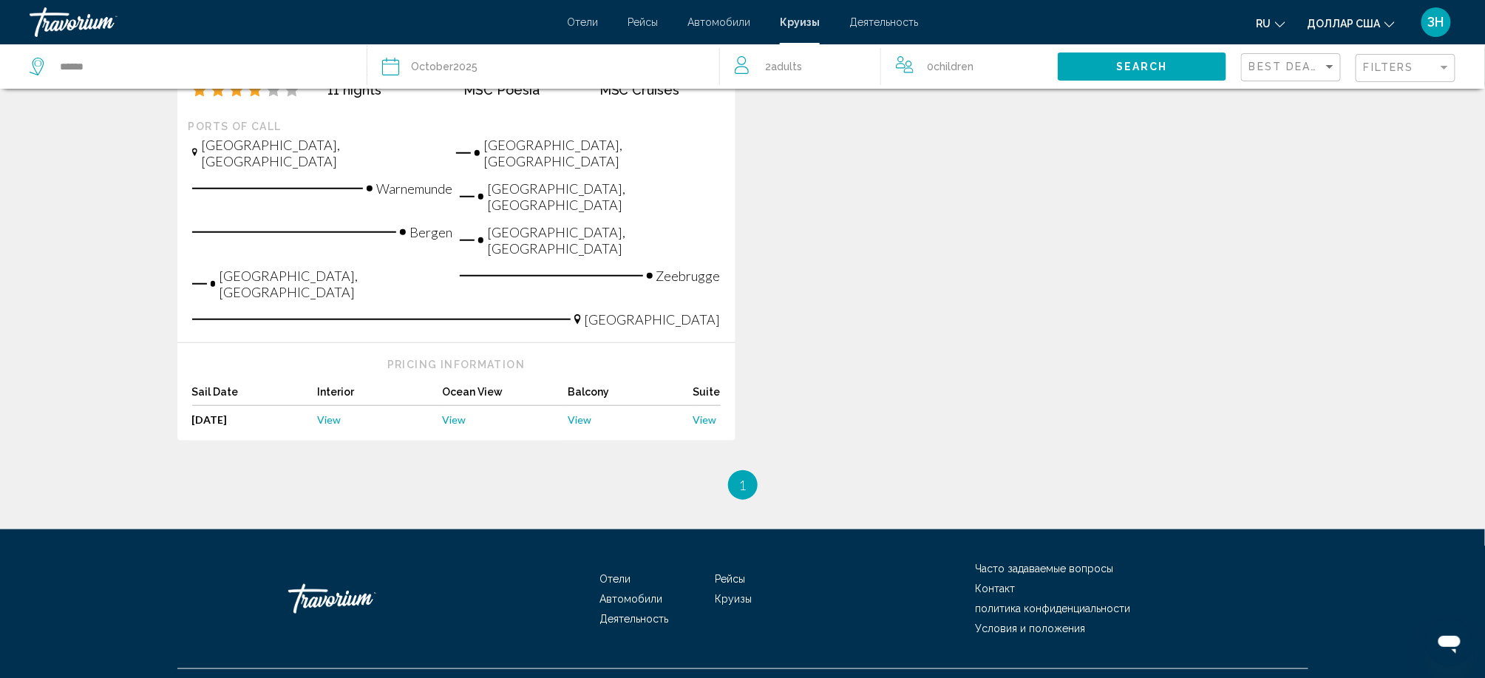
scroll to position [296, 0]
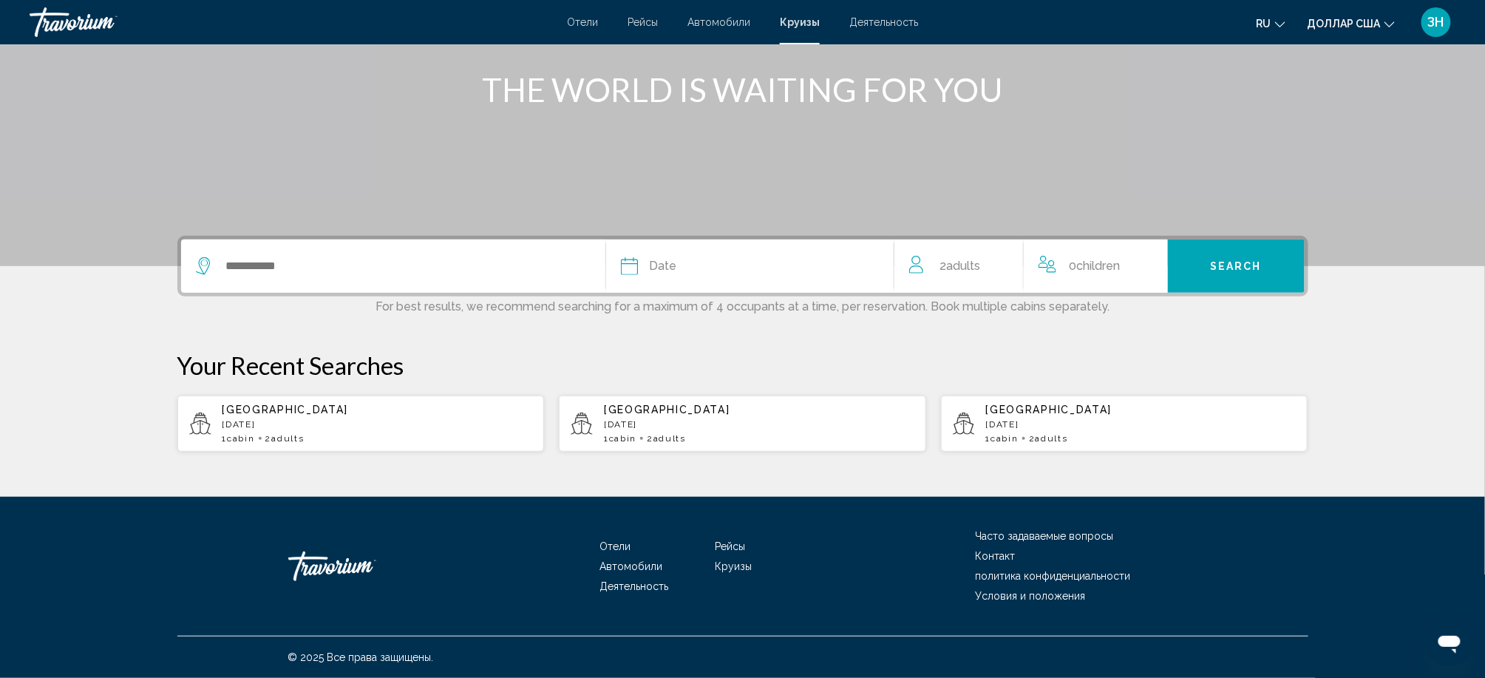
scroll to position [197, 0]
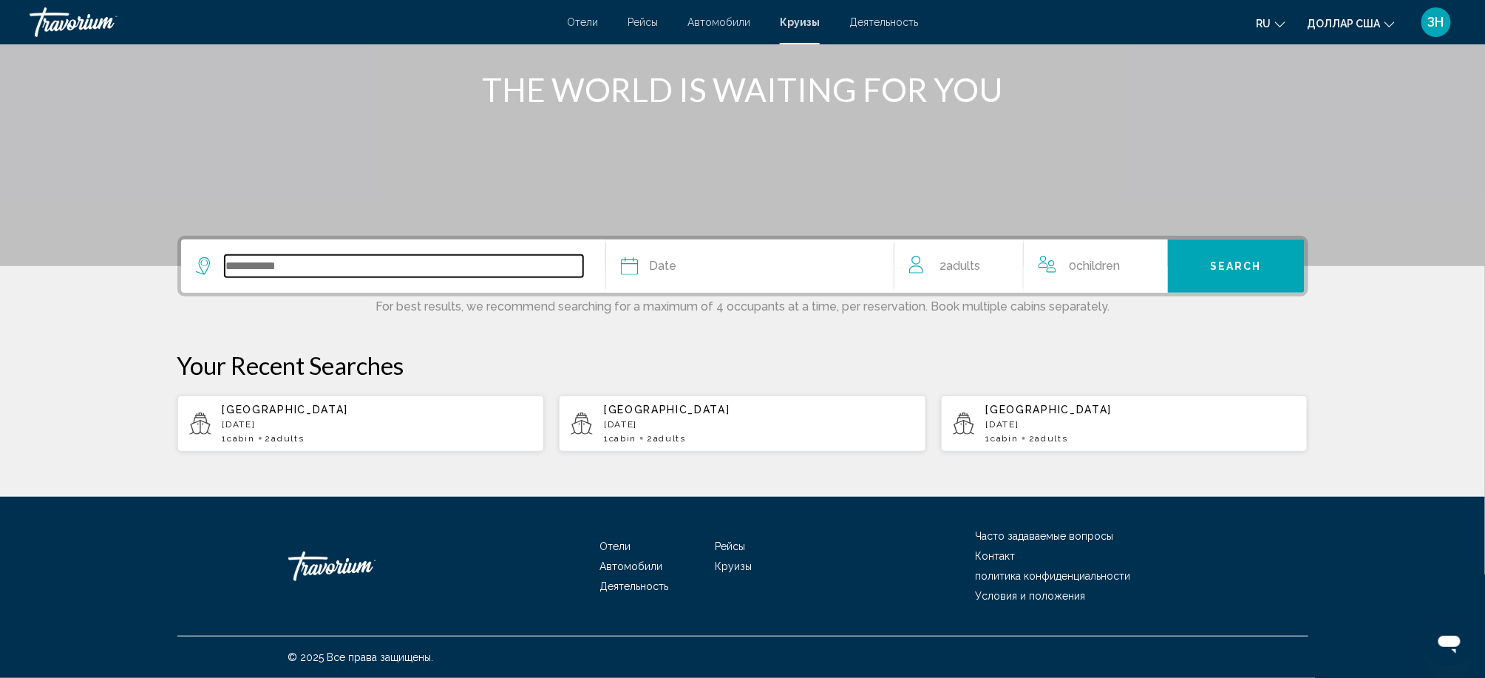
click at [253, 277] on input "Search widget" at bounding box center [404, 266] width 358 height 22
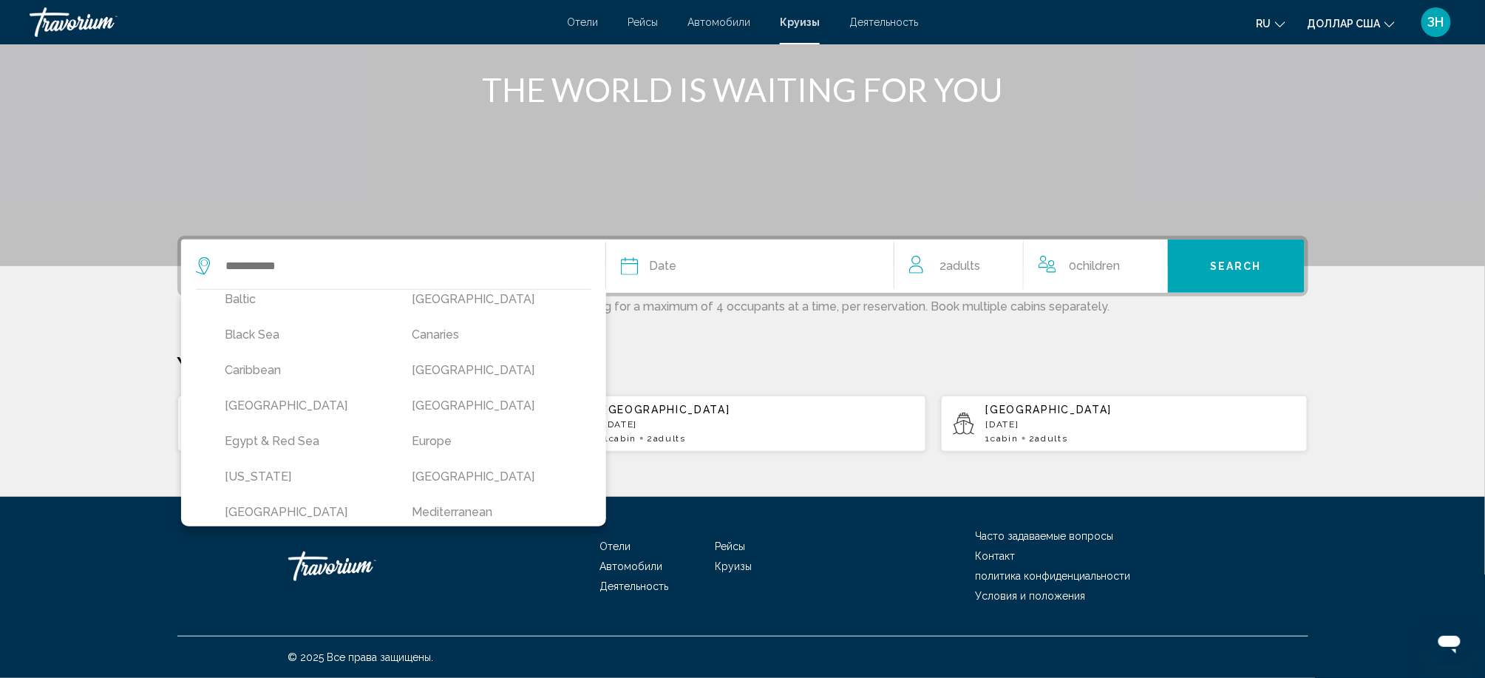
scroll to position [157, 0]
click at [404, 388] on button "Europe" at bounding box center [490, 402] width 172 height 28
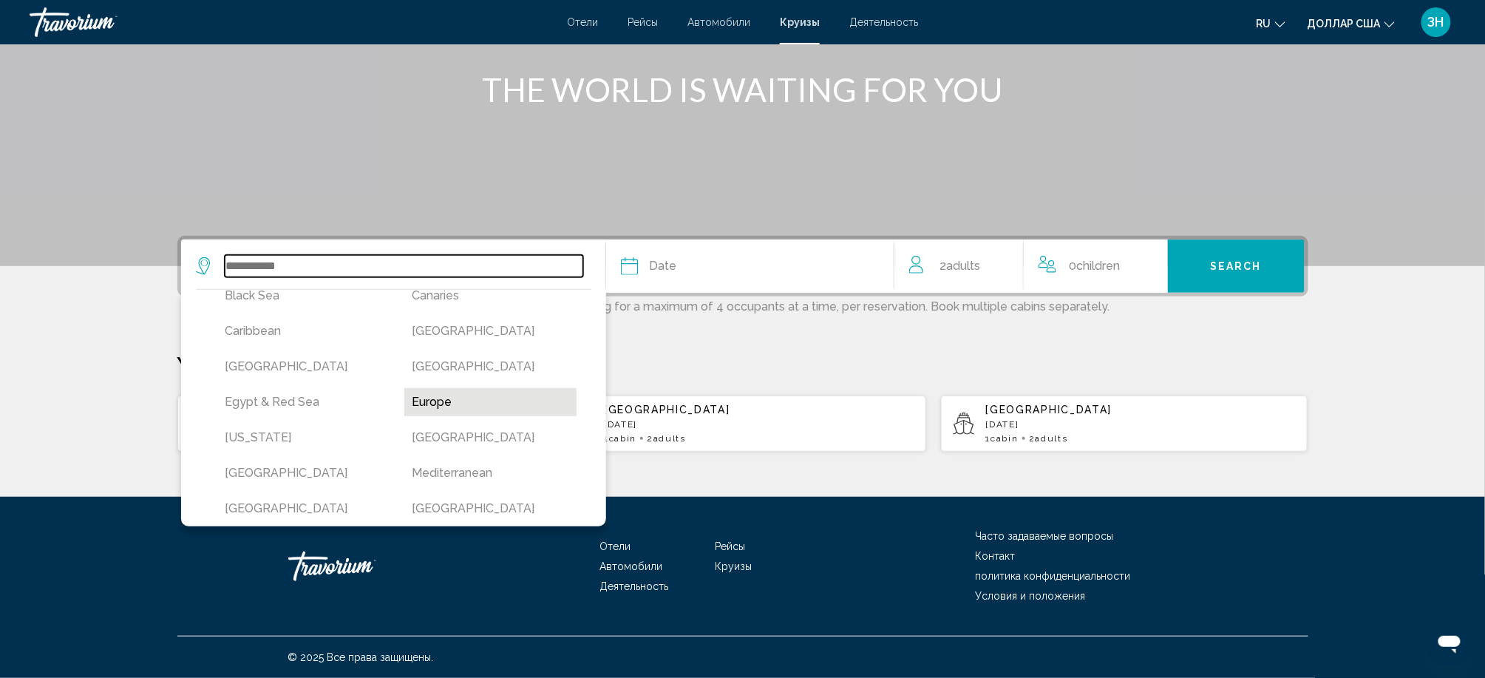
type input "******"
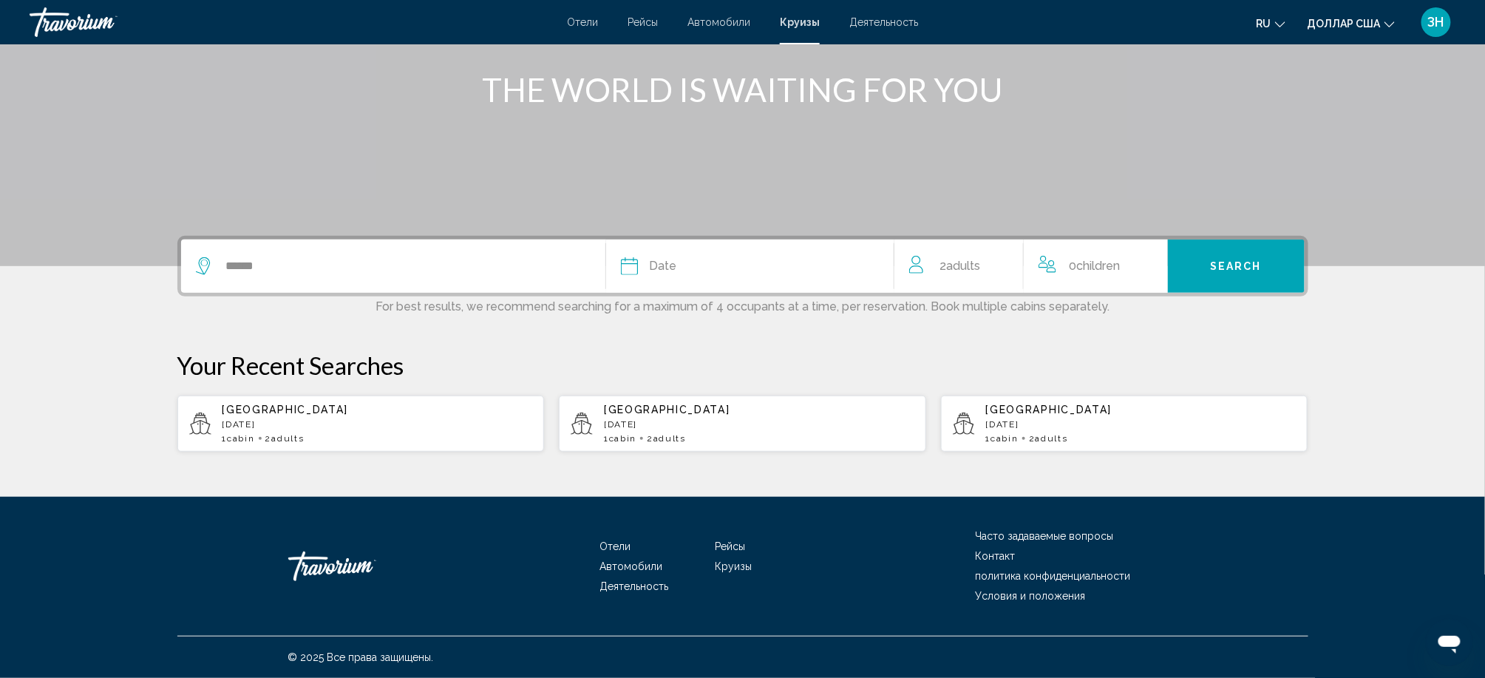
click at [621, 257] on icon "Search widget" at bounding box center [630, 266] width 18 height 18
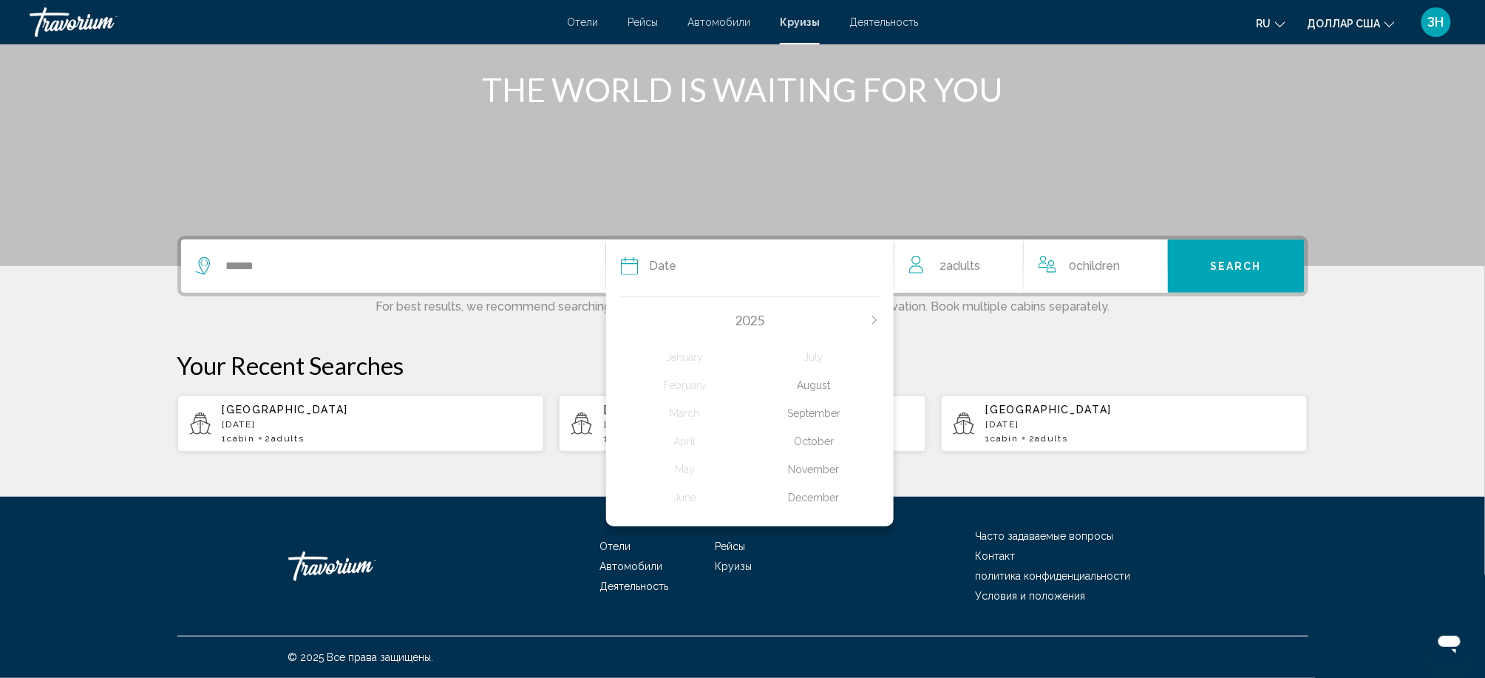
click at [842, 428] on div "October" at bounding box center [813, 441] width 129 height 27
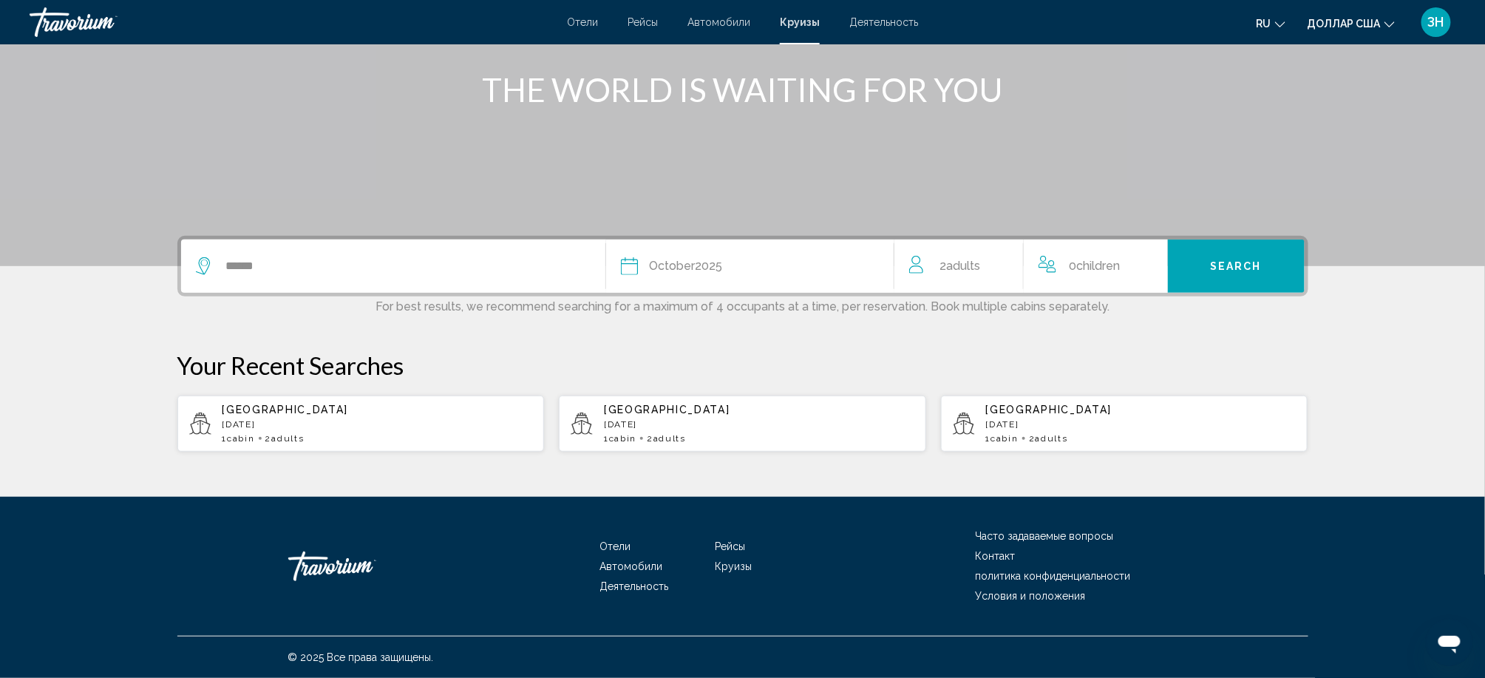
click at [1261, 261] on span "Search" at bounding box center [1236, 267] width 52 height 12
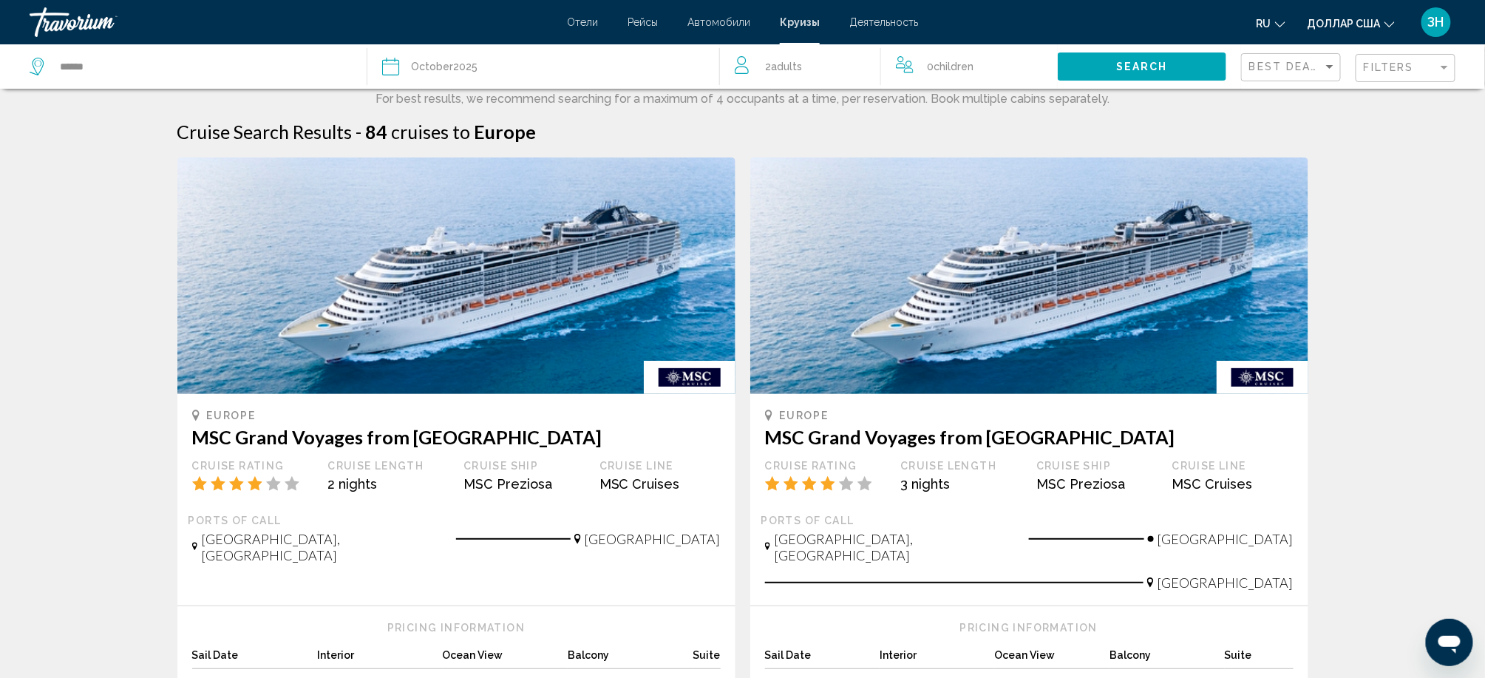
click at [1244, 257] on img "Основное содержание" at bounding box center [1029, 275] width 558 height 236
click at [1363, 75] on div "Filters" at bounding box center [1406, 68] width 87 height 27
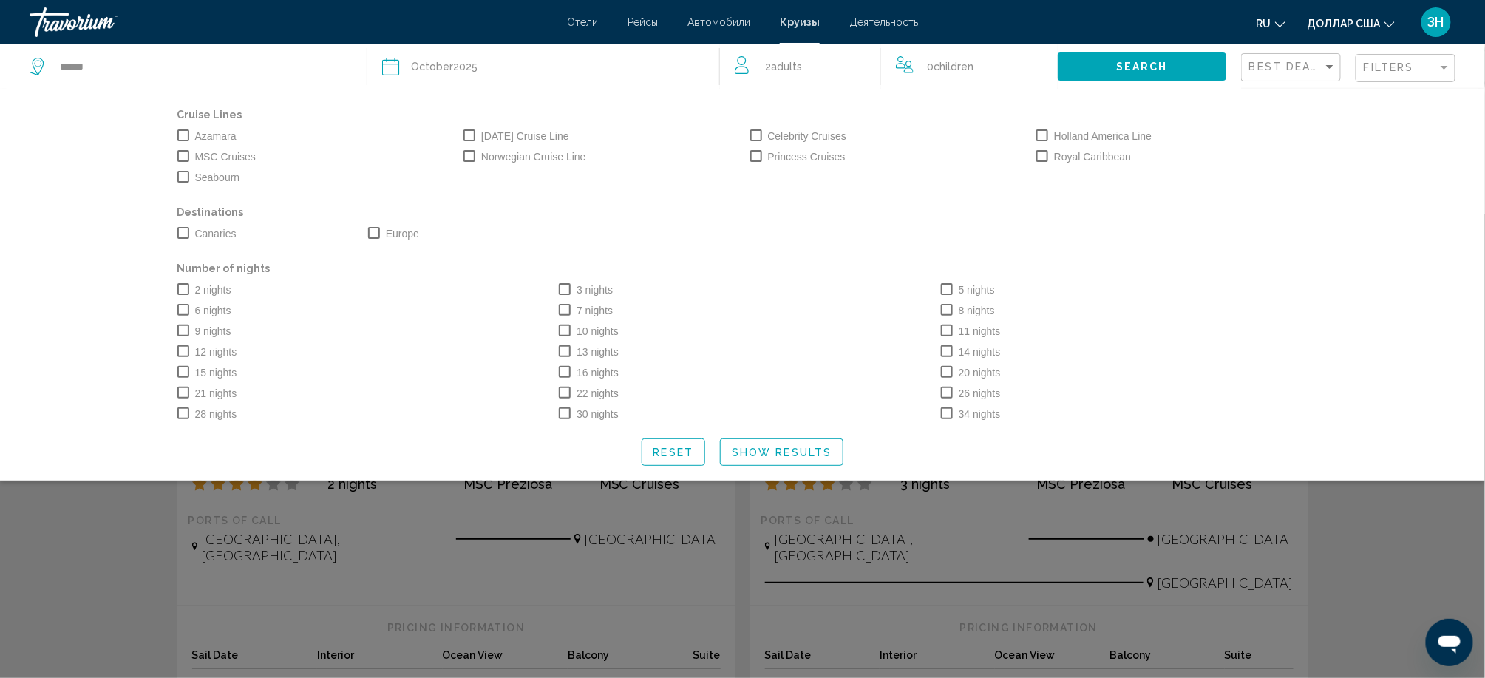
click at [559, 316] on span "Search widget" at bounding box center [565, 310] width 12 height 12
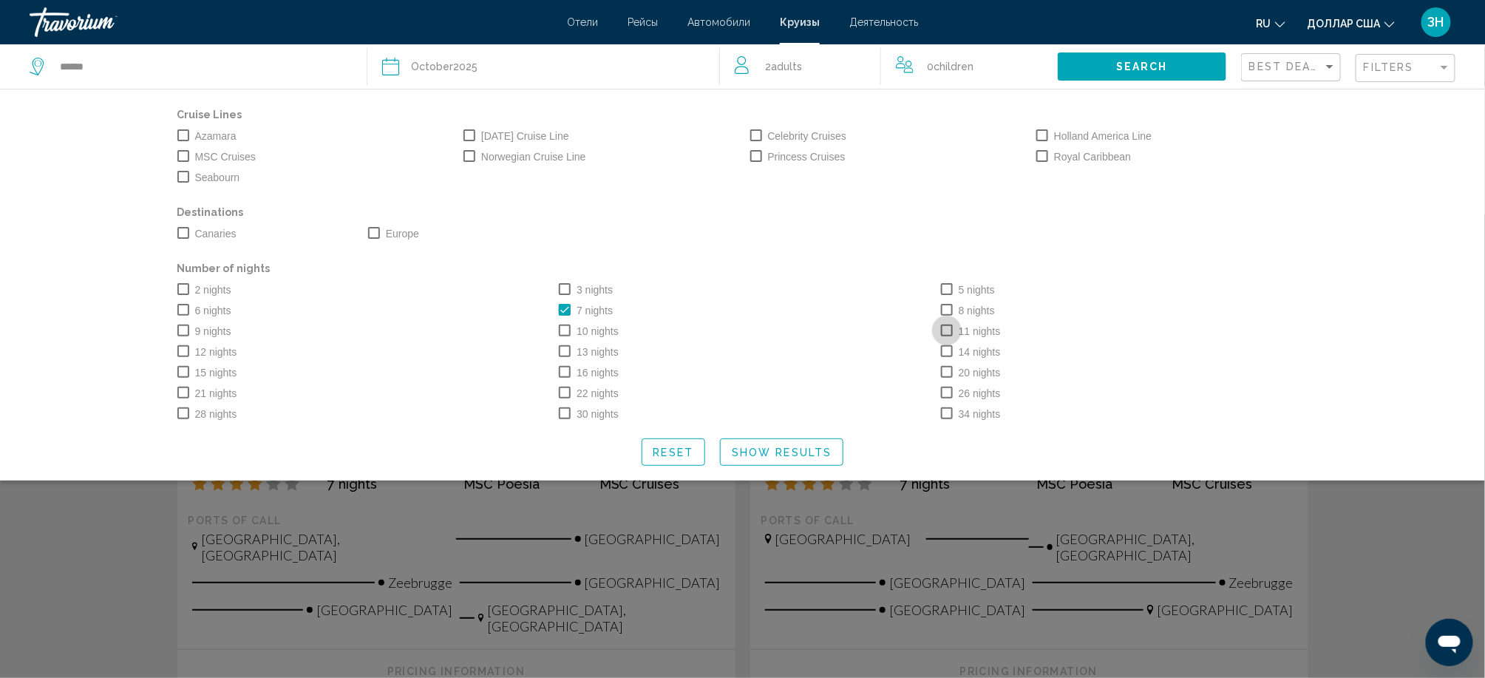
click at [953, 336] on span "Search widget" at bounding box center [947, 330] width 12 height 12
click at [177, 162] on span "Search widget" at bounding box center [183, 156] width 12 height 12
click at [788, 458] on span "Show Results" at bounding box center [782, 452] width 100 height 12
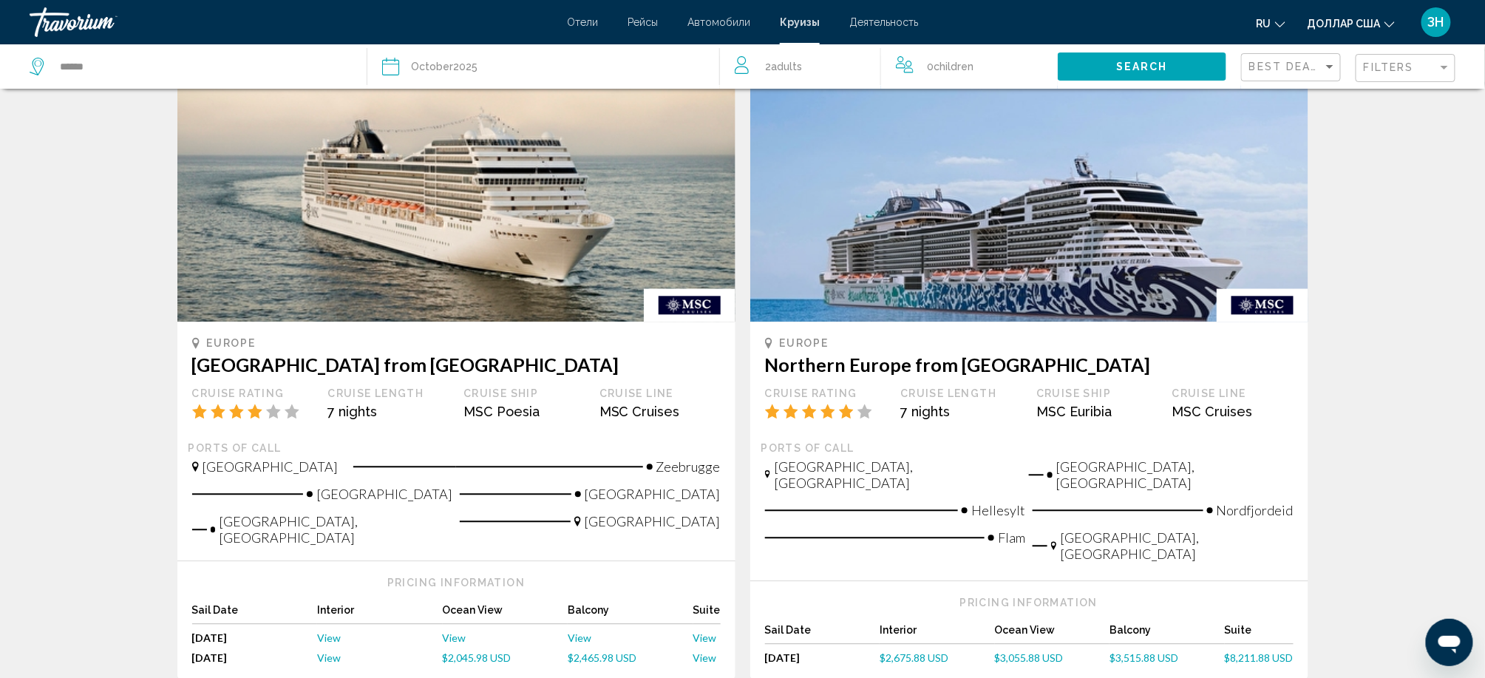
scroll to position [1379, 0]
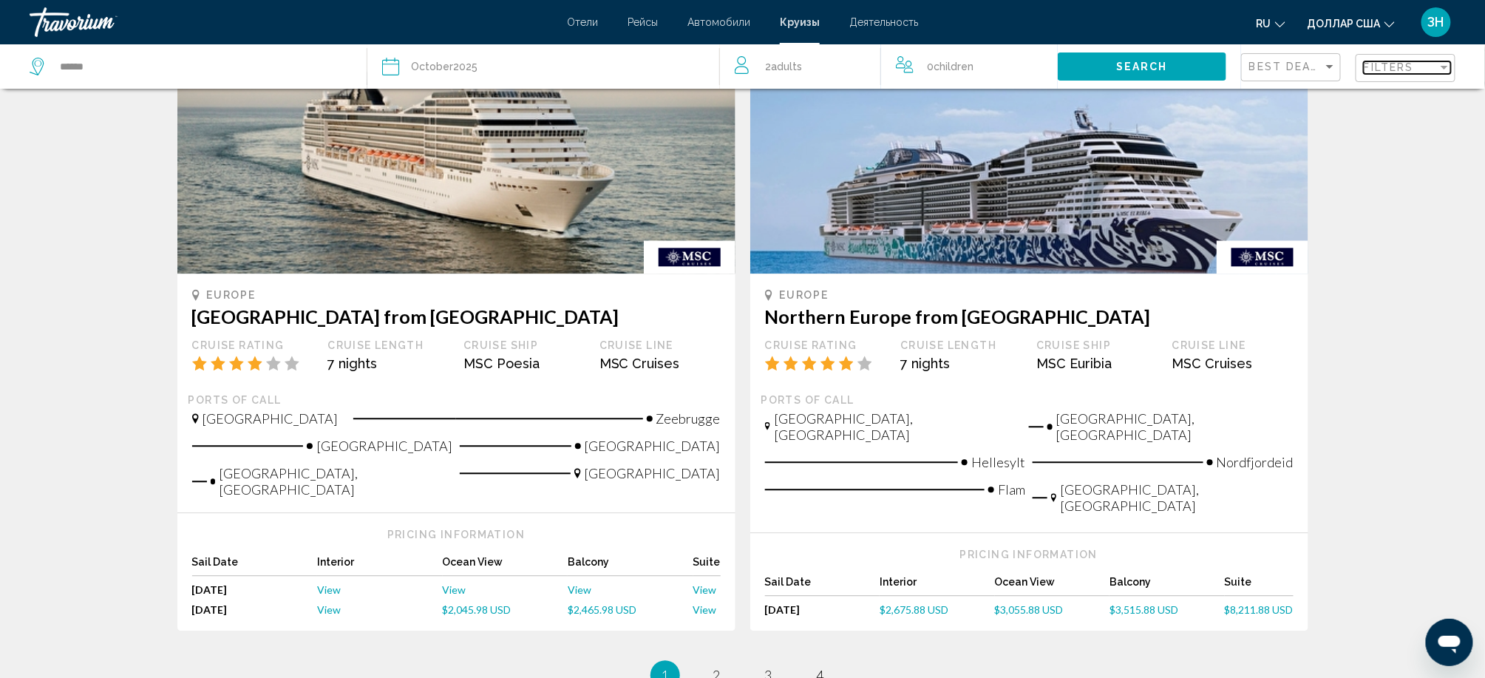
click at [1409, 73] on div "Filters" at bounding box center [1400, 67] width 74 height 12
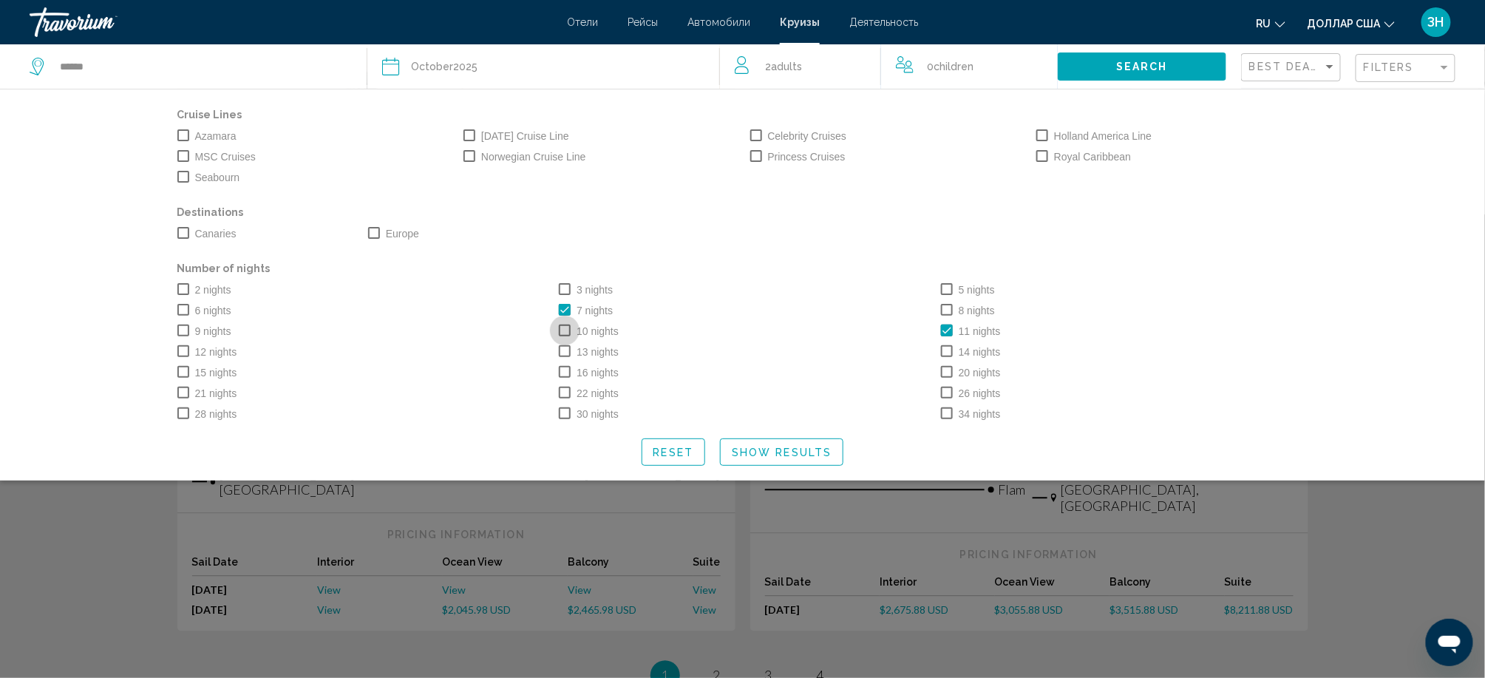
click at [559, 336] on span "Search widget" at bounding box center [565, 330] width 12 height 12
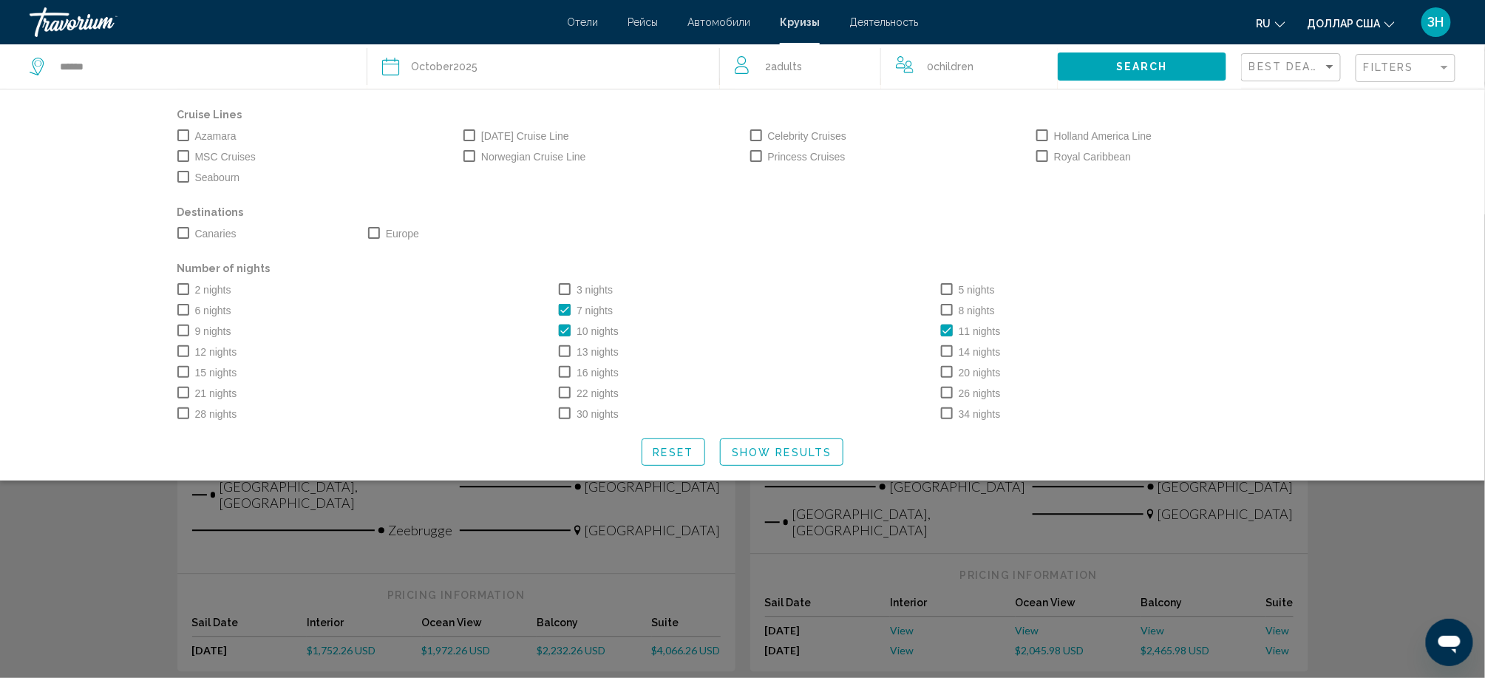
scroll to position [1683, 0]
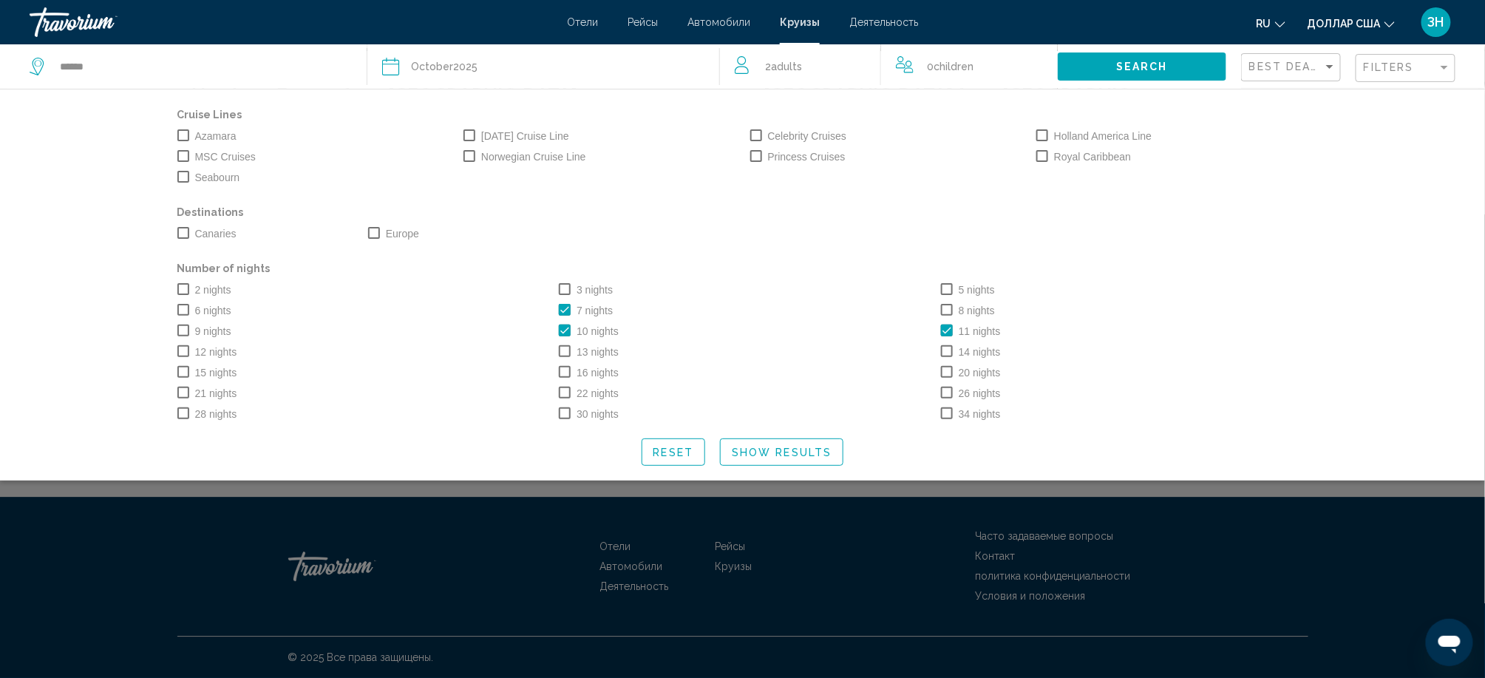
click at [763, 458] on span "Show Results" at bounding box center [782, 452] width 100 height 12
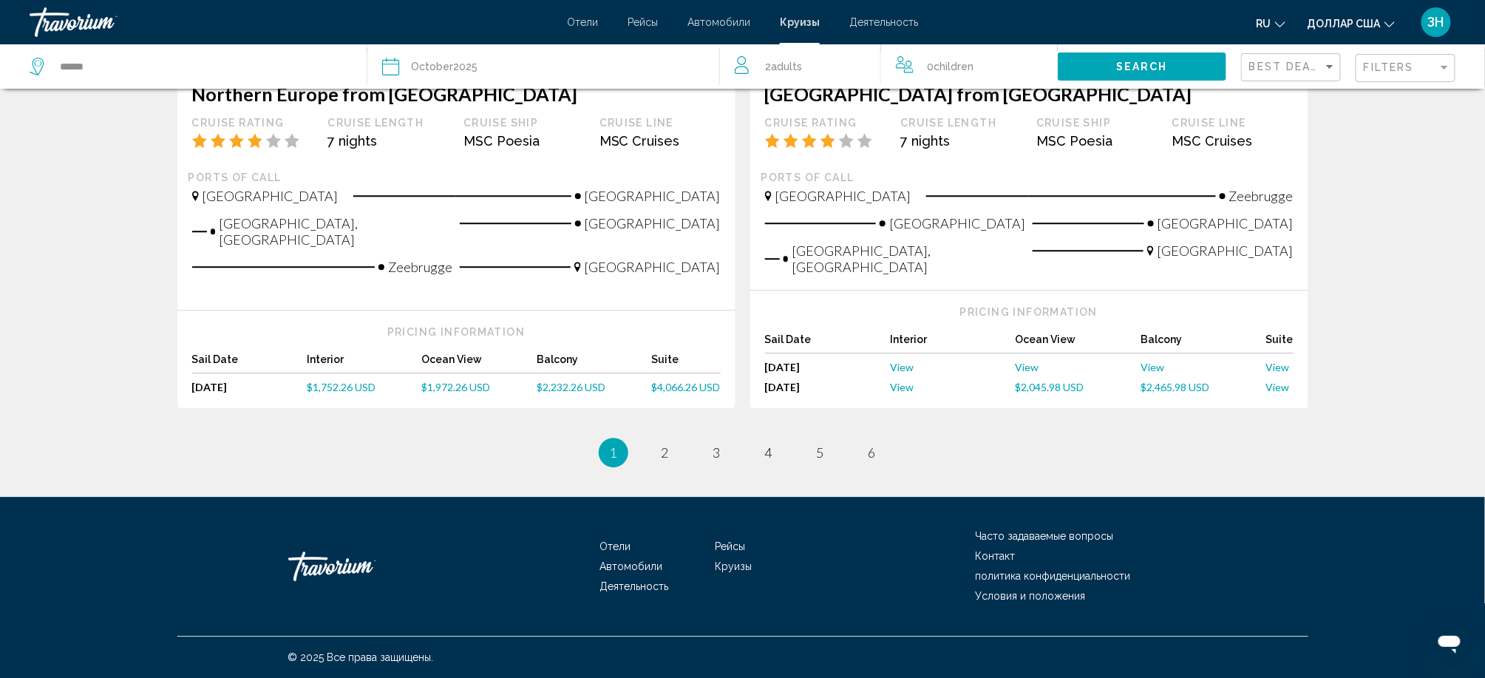
scroll to position [1979, 0]
click at [661, 460] on span "2" at bounding box center [664, 452] width 7 height 16
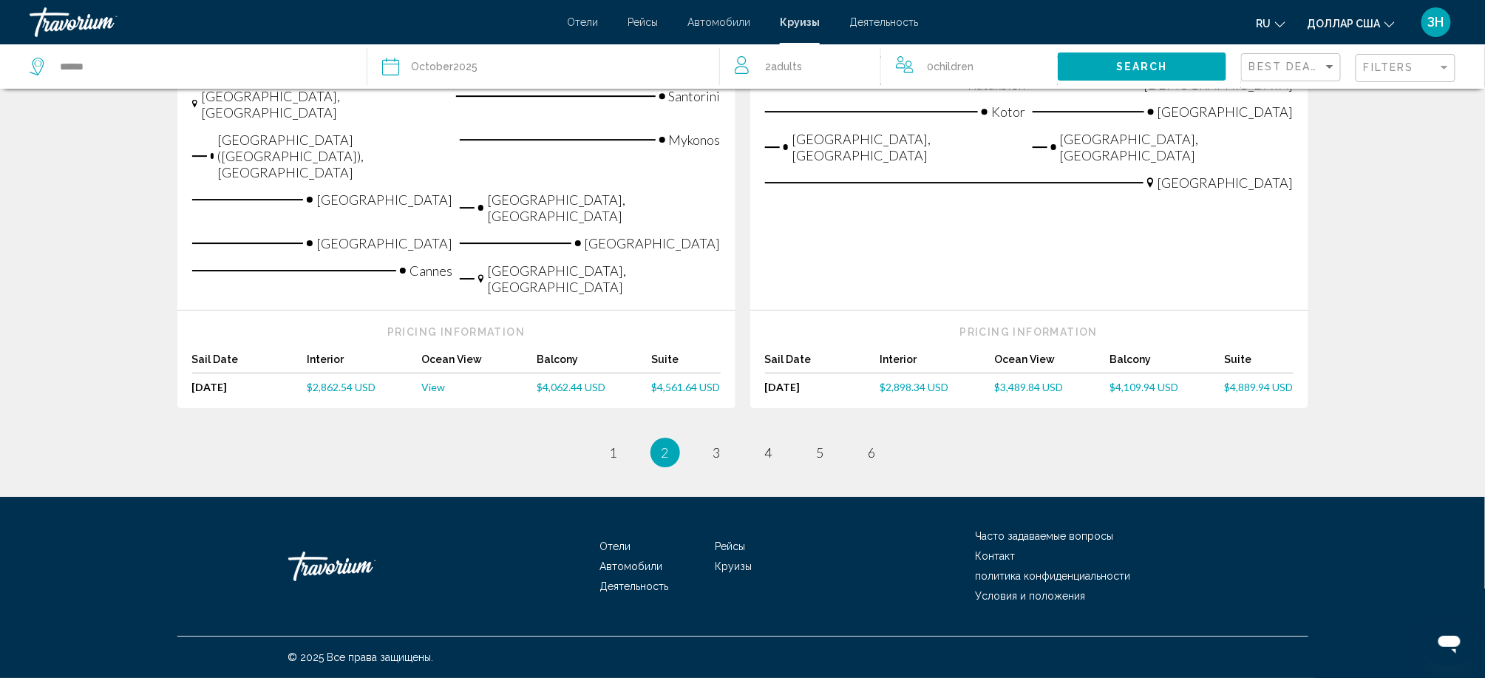
scroll to position [2266, 0]
click at [713, 460] on span "3" at bounding box center [716, 452] width 7 height 16
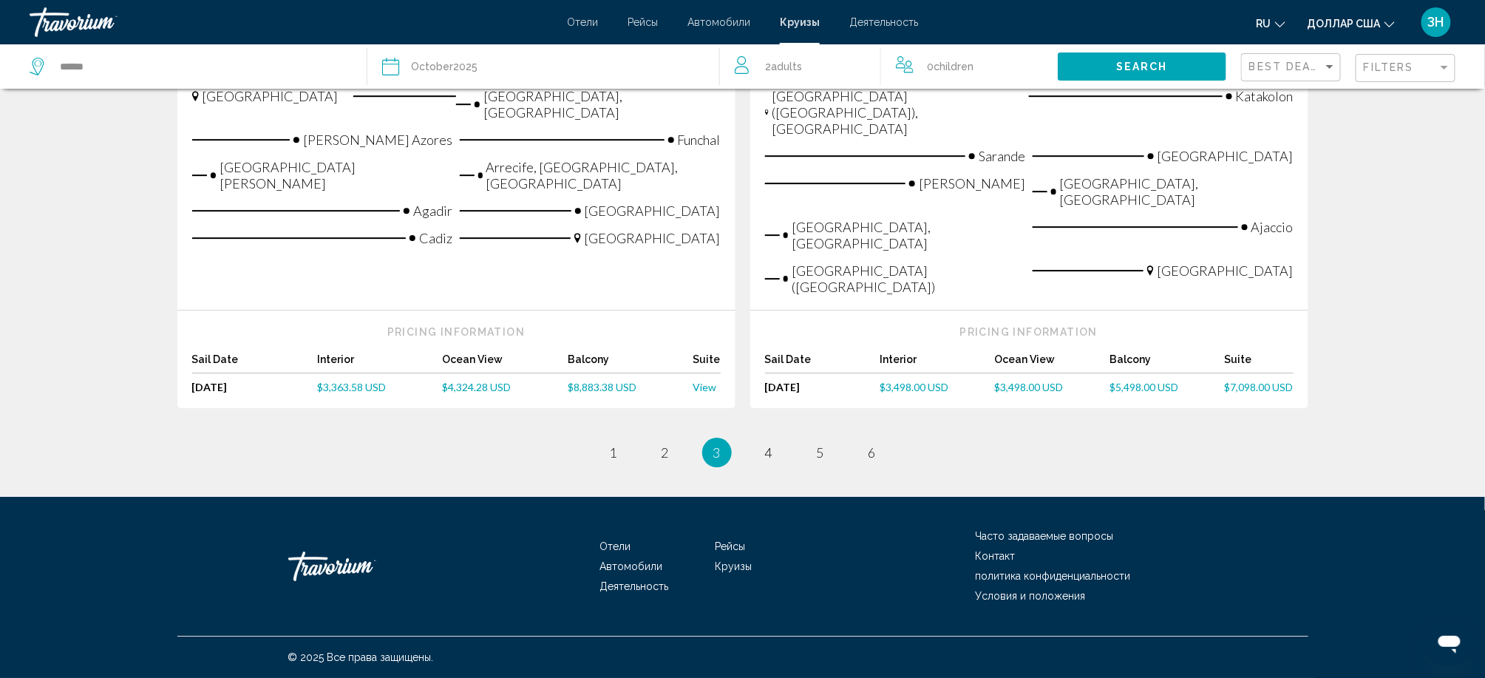
scroll to position [2069, 0]
click at [772, 460] on span "4" at bounding box center [768, 452] width 7 height 16
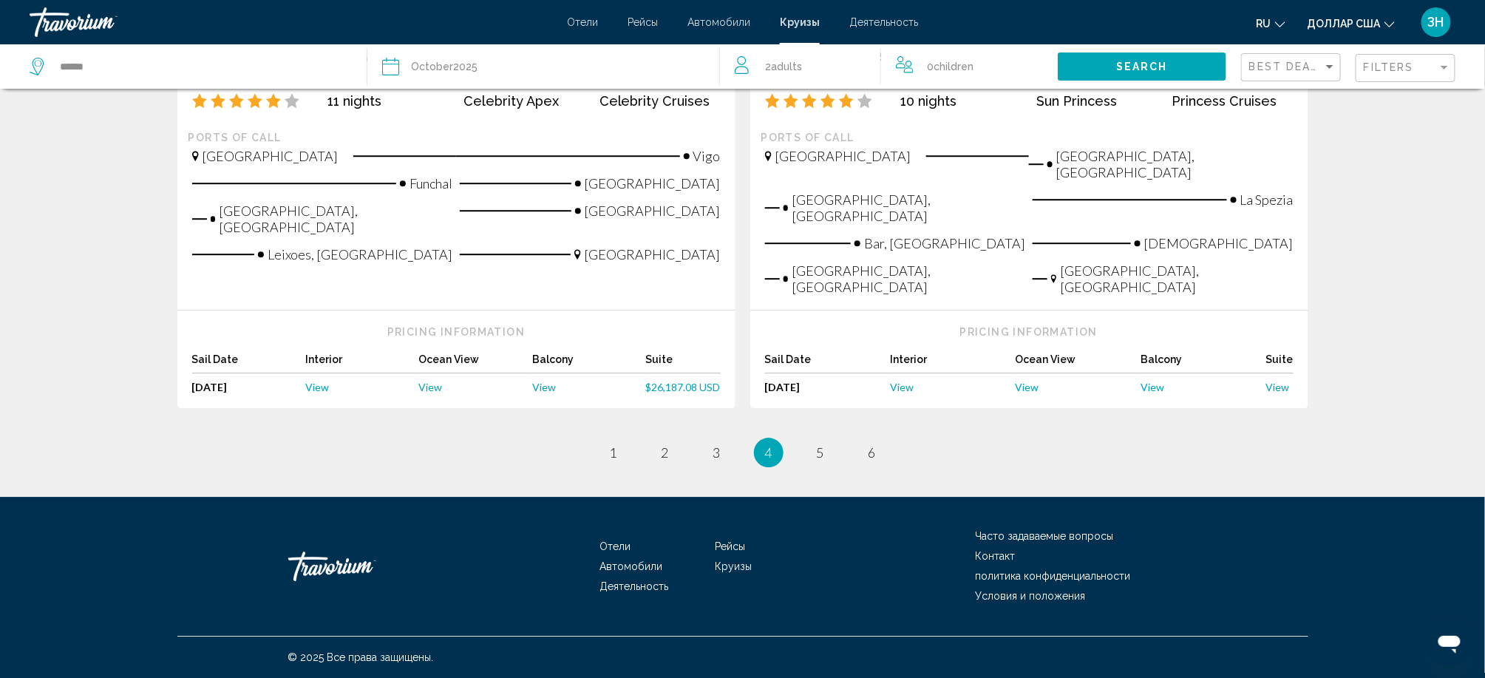
scroll to position [2069, 0]
click at [824, 460] on span "5" at bounding box center [820, 452] width 7 height 16
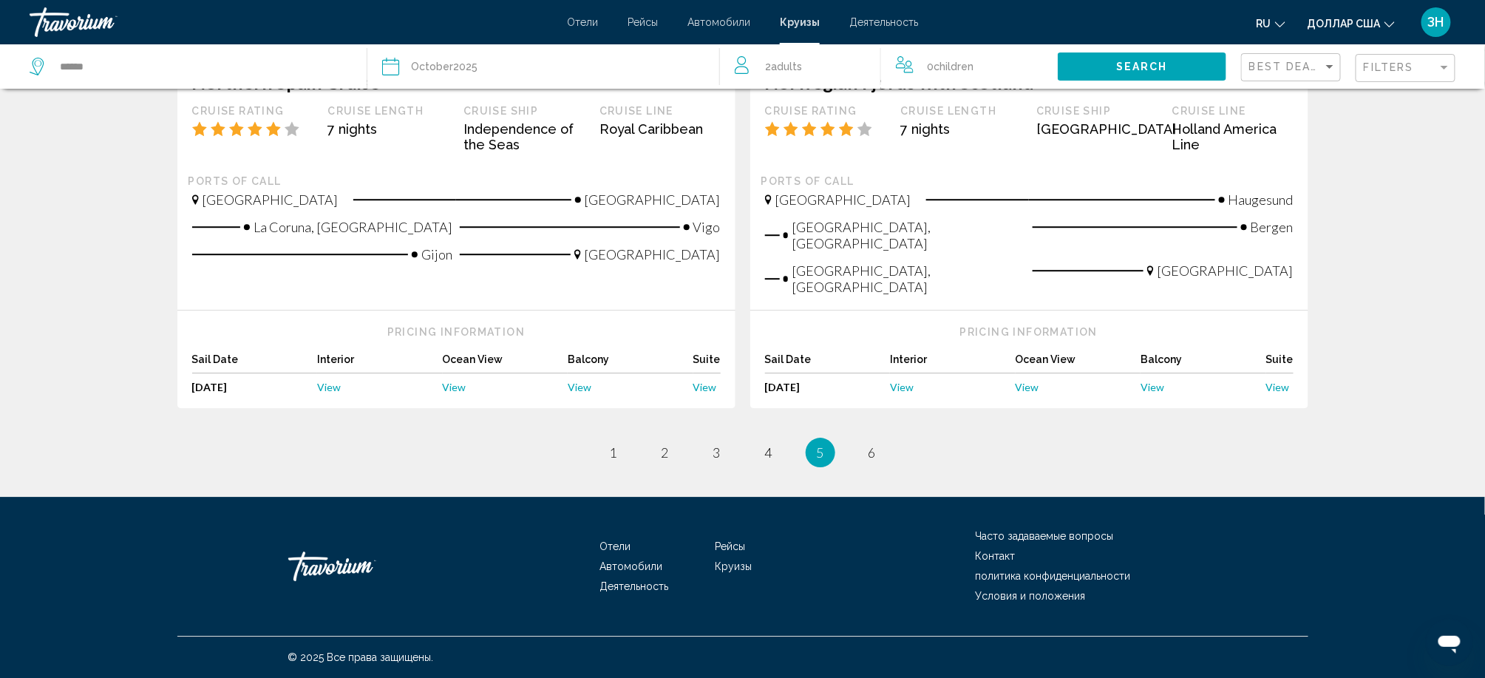
scroll to position [2174, 0]
